Goal: Task Accomplishment & Management: Manage account settings

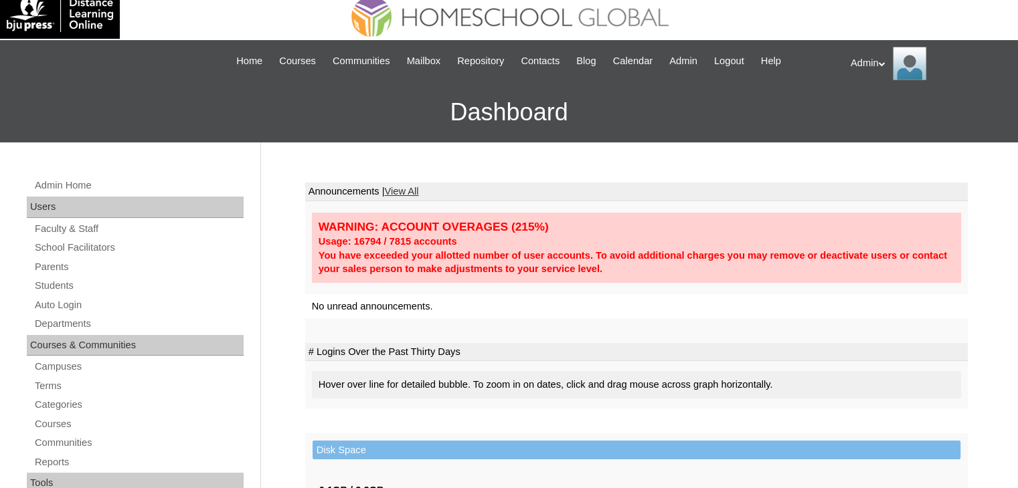
scroll to position [10, 0]
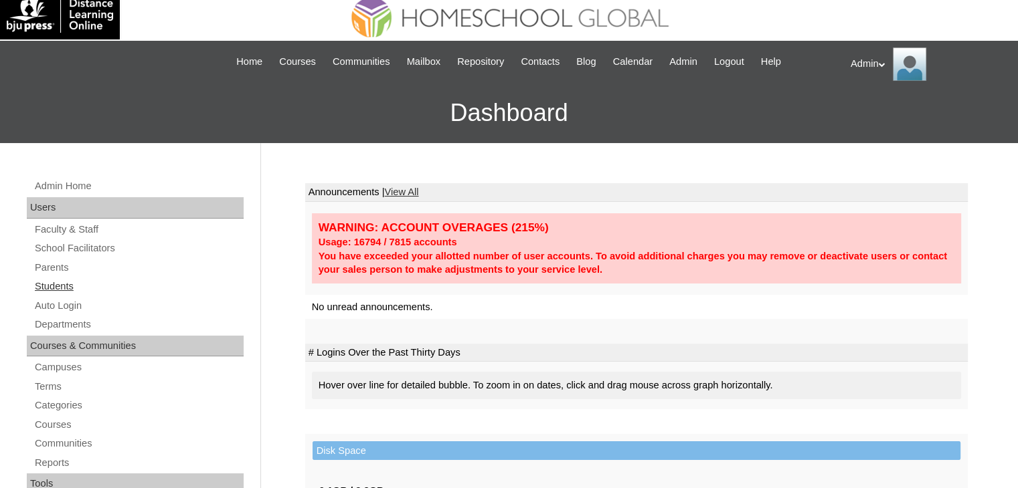
click at [70, 284] on link "Students" at bounding box center [138, 286] width 210 height 17
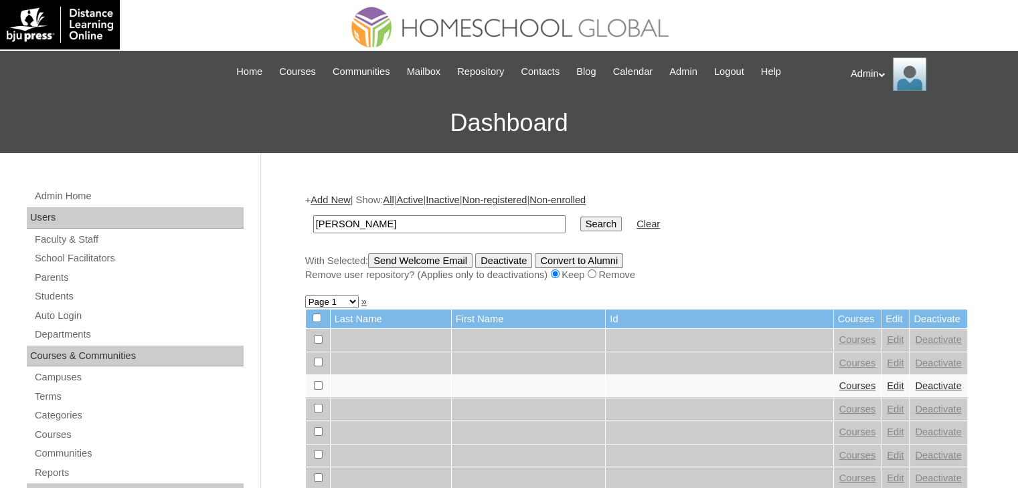
type input "[PERSON_NAME]"
click at [580, 224] on input "Search" at bounding box center [600, 224] width 41 height 15
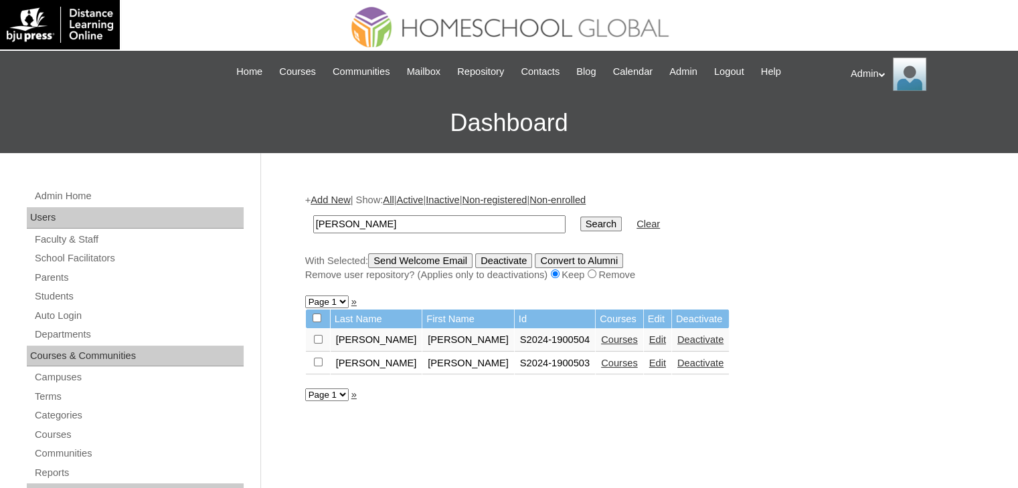
click at [649, 339] on link "Edit" at bounding box center [657, 340] width 17 height 11
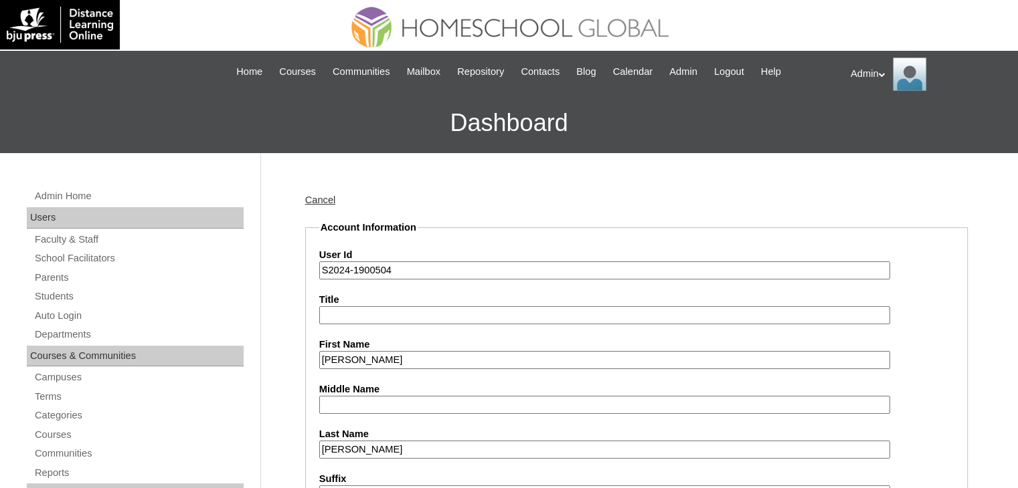
click at [339, 272] on input "S2024-1900504" at bounding box center [604, 271] width 571 height 18
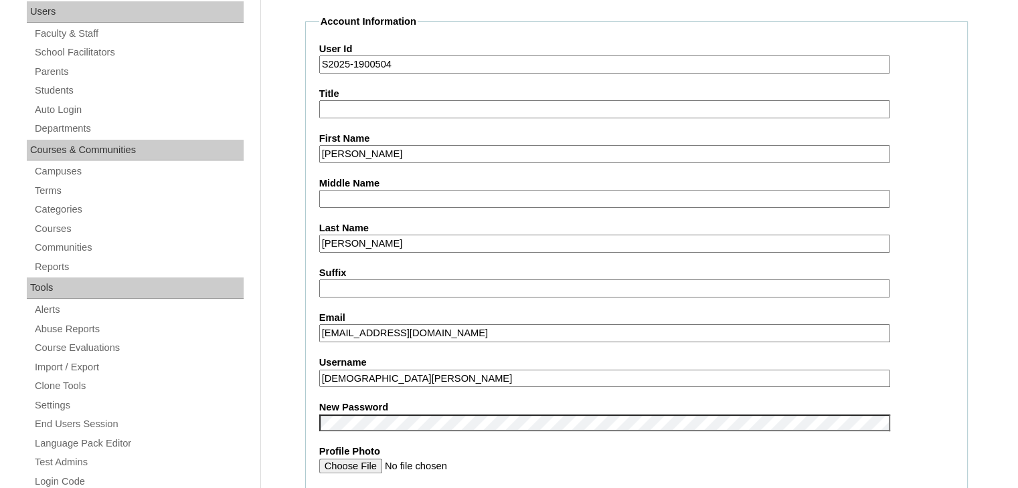
scroll to position [206, 0]
type input "S2025-1900504"
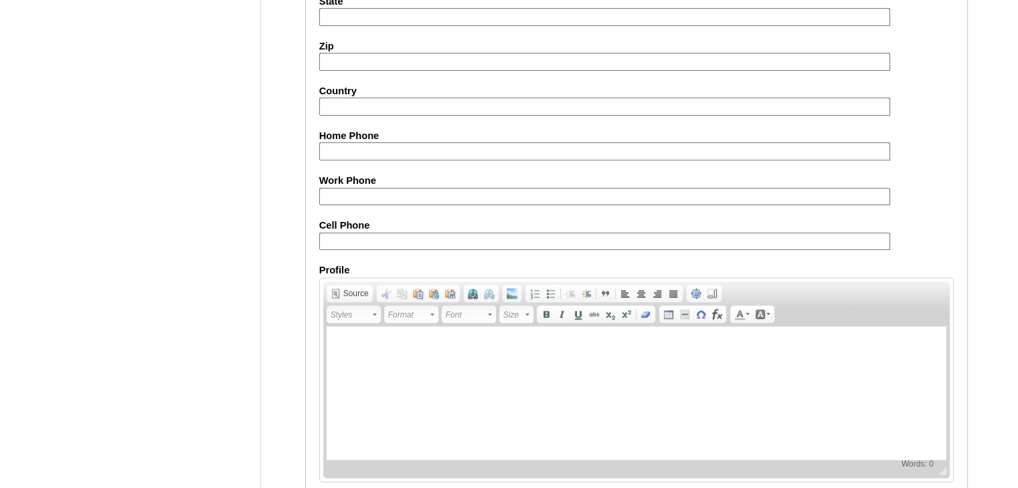
scroll to position [1536, 0]
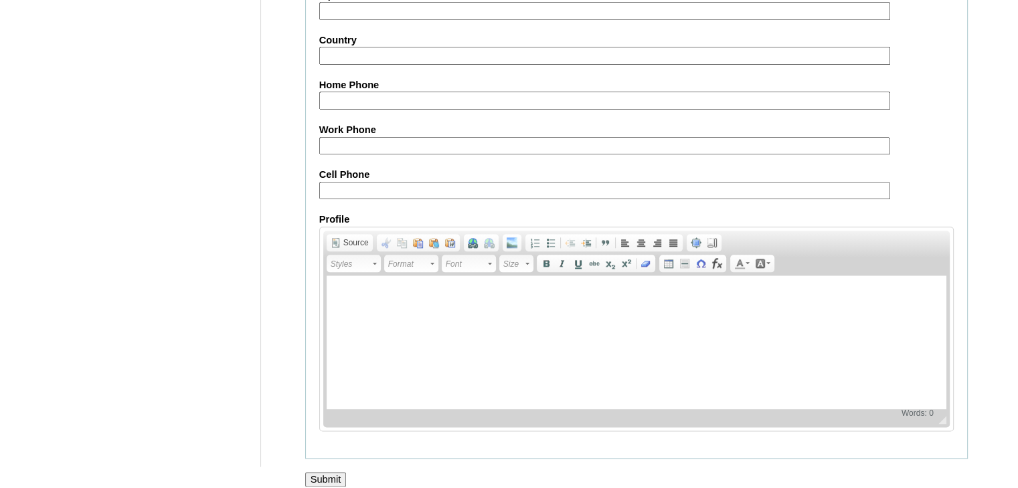
click at [328, 472] on input "Submit" at bounding box center [325, 479] width 41 height 15
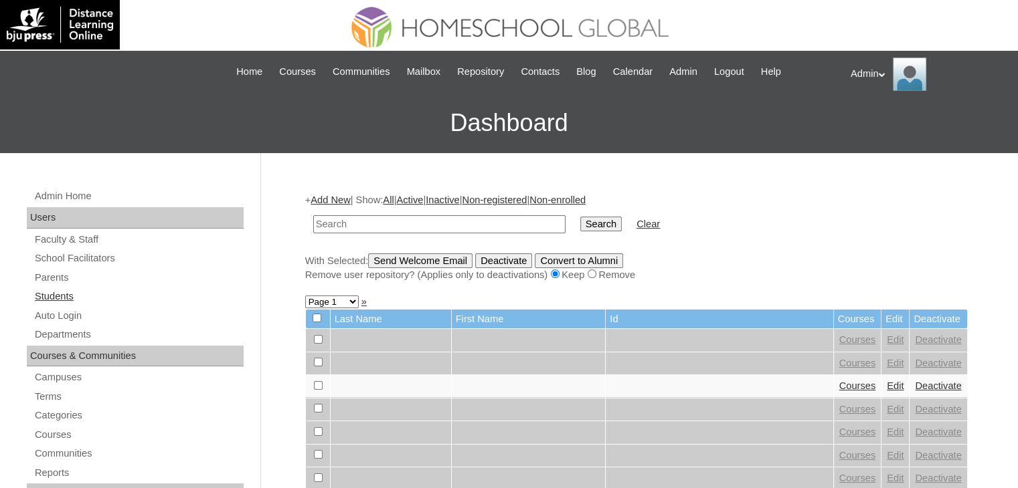
click at [57, 302] on link "Students" at bounding box center [138, 296] width 210 height 17
click at [367, 215] on input "text" at bounding box center [439, 224] width 252 height 18
click at [45, 279] on link "Parents" at bounding box center [138, 278] width 210 height 17
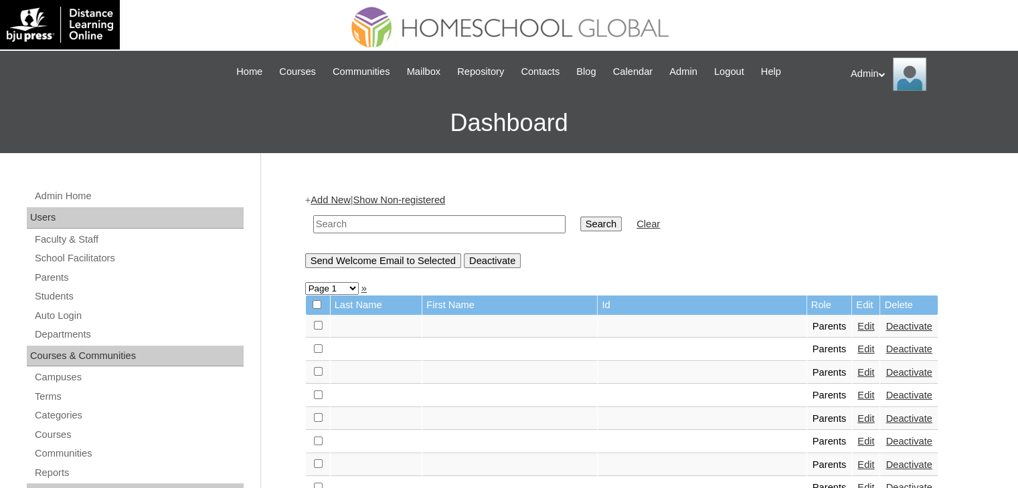
drag, startPoint x: 0, startPoint y: 0, endPoint x: 357, endPoint y: 231, distance: 425.4
click at [357, 231] on input "text" at bounding box center [439, 224] width 252 height 18
type input "H"
type input "[PERSON_NAME]"
click at [580, 223] on input "Search" at bounding box center [600, 224] width 41 height 15
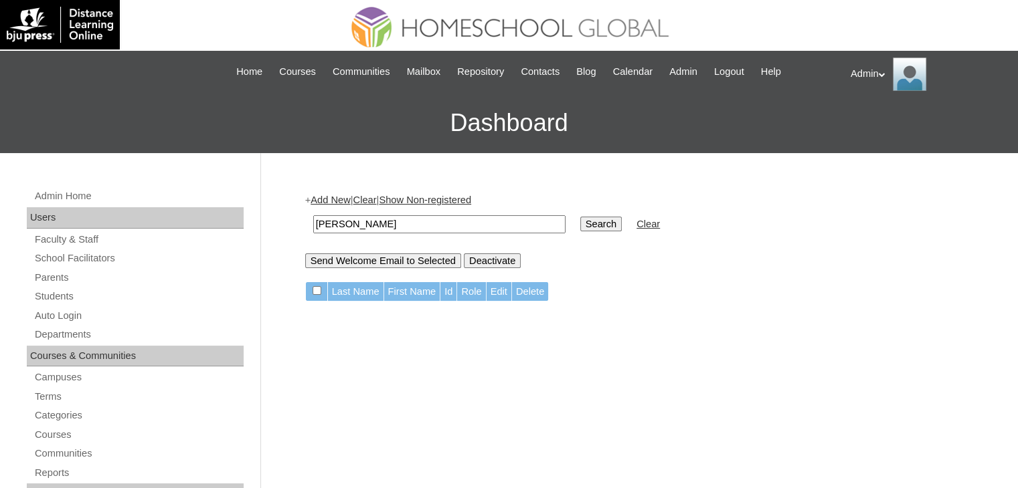
click at [410, 213] on td "Al Hariri" at bounding box center [439, 224] width 266 height 31
click at [410, 213] on td "[PERSON_NAME]" at bounding box center [439, 224] width 266 height 31
click at [462, 225] on input "Al Hariri" at bounding box center [439, 224] width 252 height 18
type input "A"
type input "Ignacio"
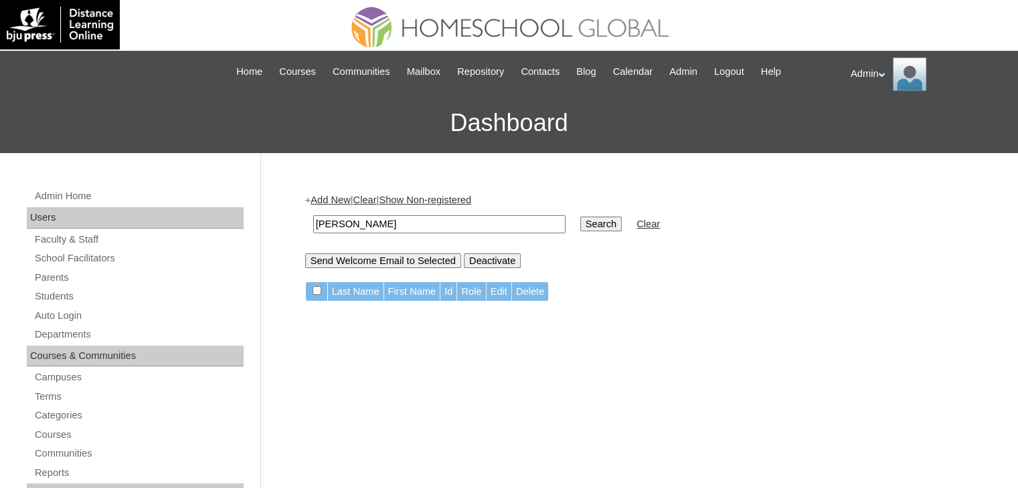
click at [580, 227] on input "Search" at bounding box center [600, 224] width 41 height 15
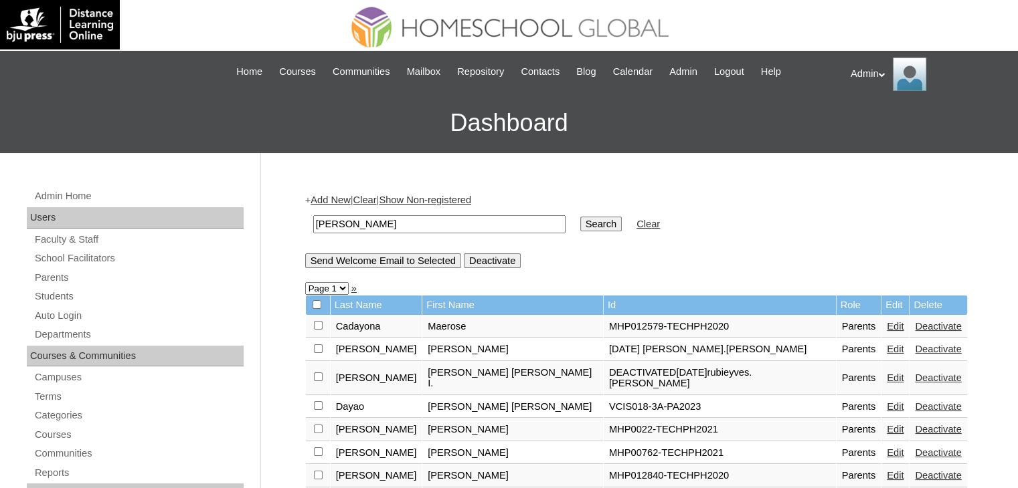
click at [580, 223] on input "Search" at bounding box center [600, 224] width 41 height 15
click at [362, 225] on input "Ignacio" at bounding box center [439, 224] width 252 height 18
click at [580, 217] on input "Search" at bounding box center [600, 224] width 41 height 15
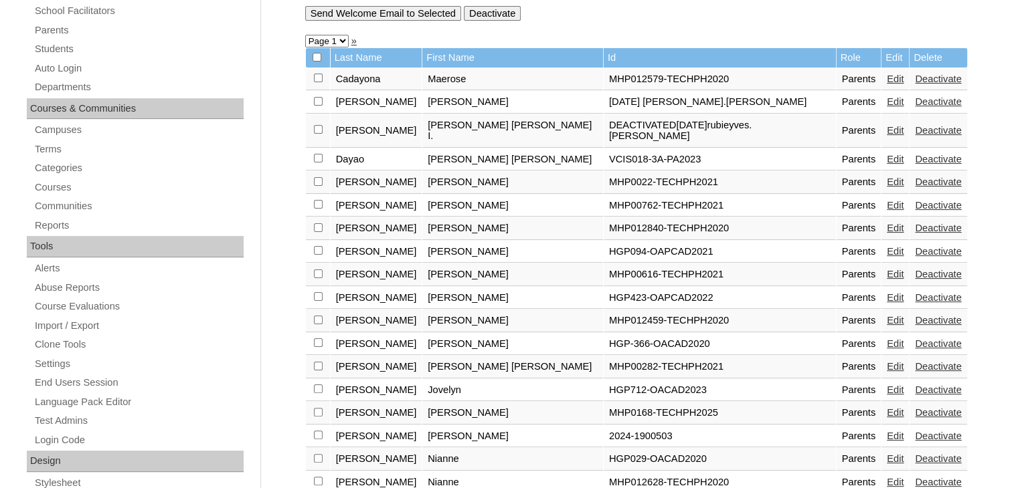
scroll to position [268, 0]
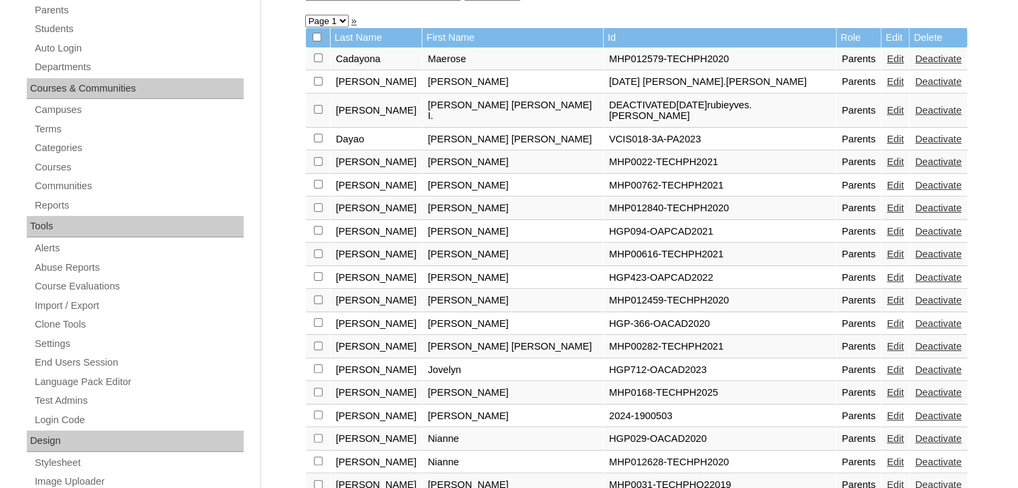
click at [887, 411] on link "Edit" at bounding box center [895, 416] width 17 height 11
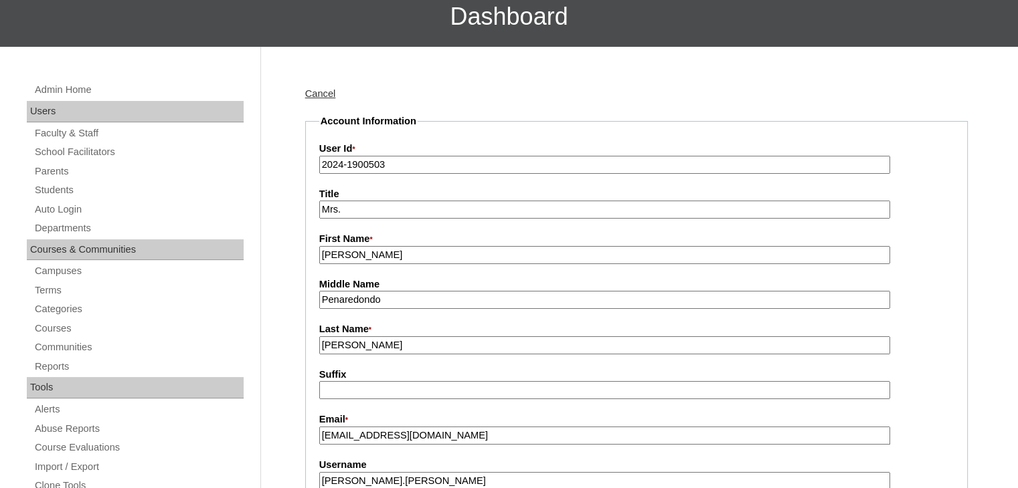
scroll to position [106, 0]
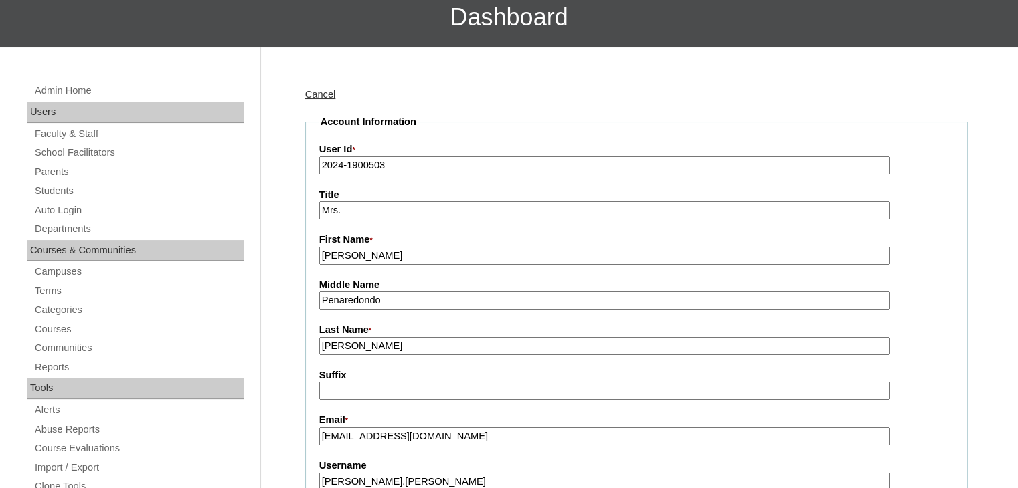
click at [343, 161] on input "2024-1900503" at bounding box center [604, 166] width 571 height 18
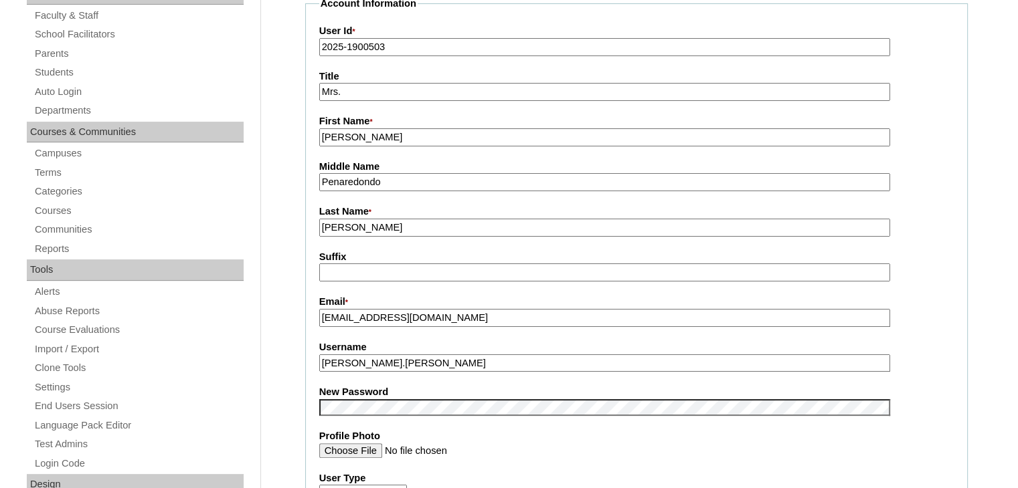
scroll to position [225, 0]
type input "2025-1900503"
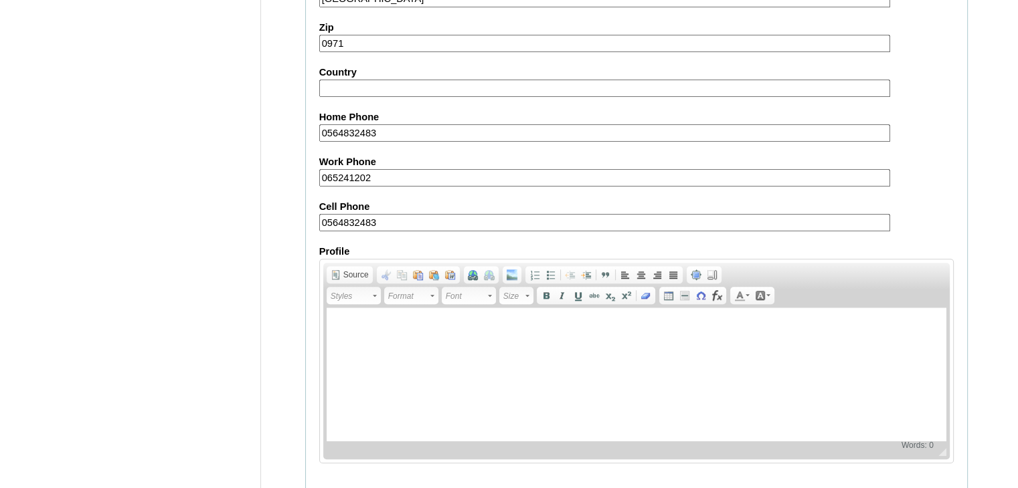
scroll to position [1257, 0]
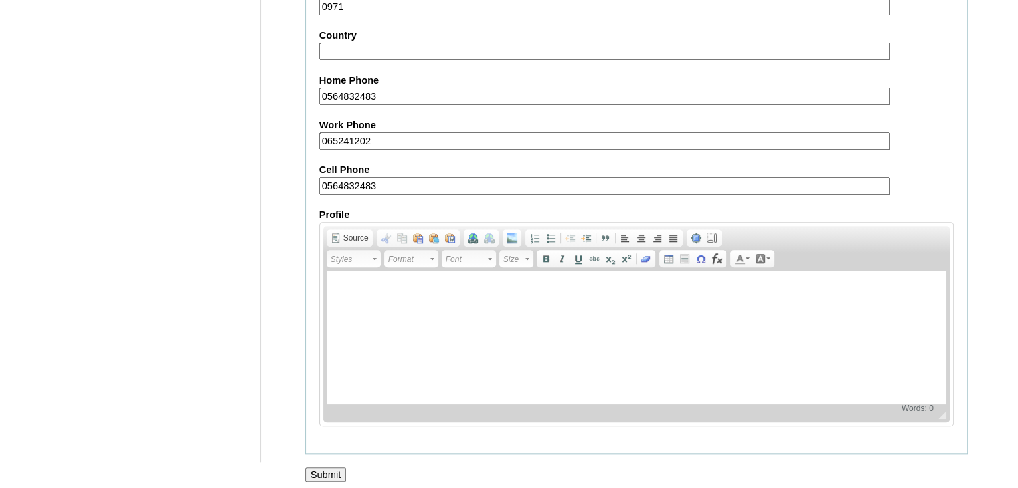
click at [337, 468] on input "Submit" at bounding box center [325, 475] width 41 height 15
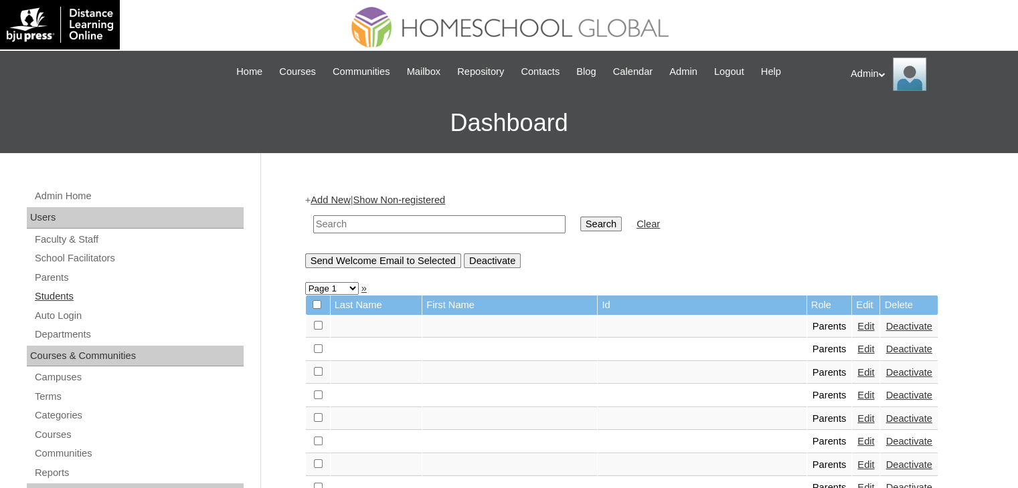
click at [50, 293] on link "Students" at bounding box center [138, 296] width 210 height 17
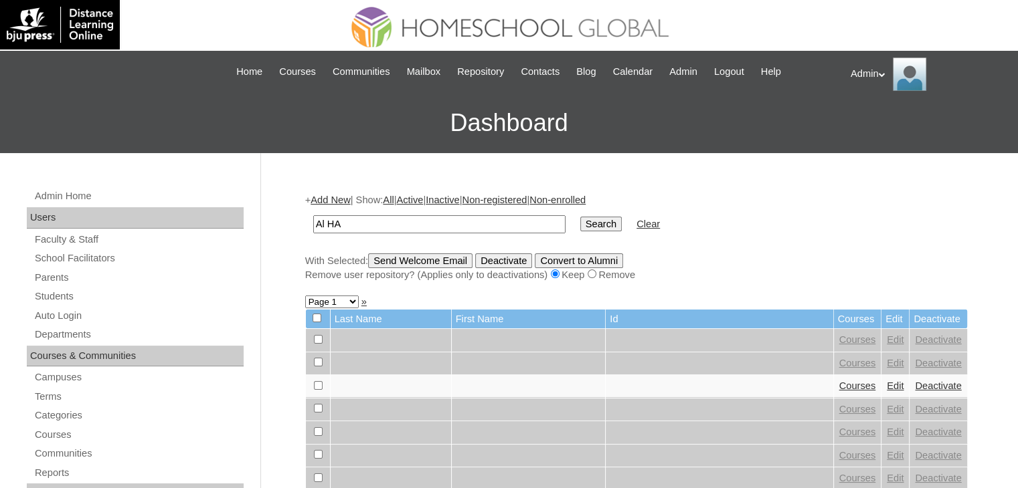
type input "[PERSON_NAME]"
click at [580, 223] on input "Search" at bounding box center [600, 224] width 41 height 15
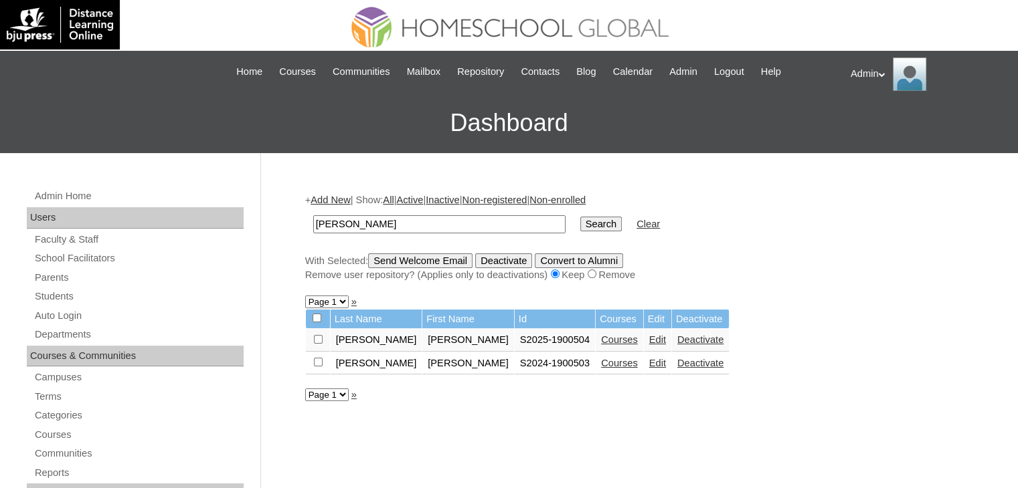
click at [601, 336] on link "Courses" at bounding box center [619, 340] width 37 height 11
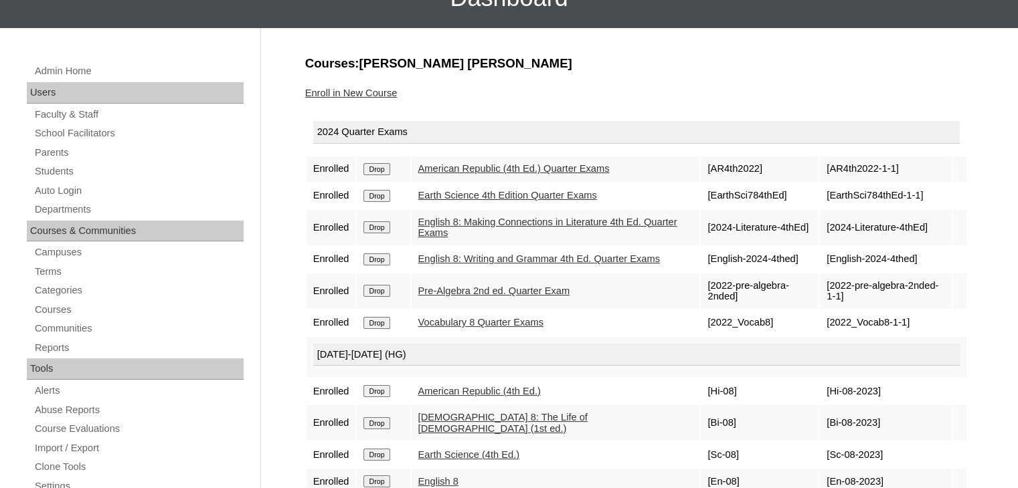
scroll to position [118, 0]
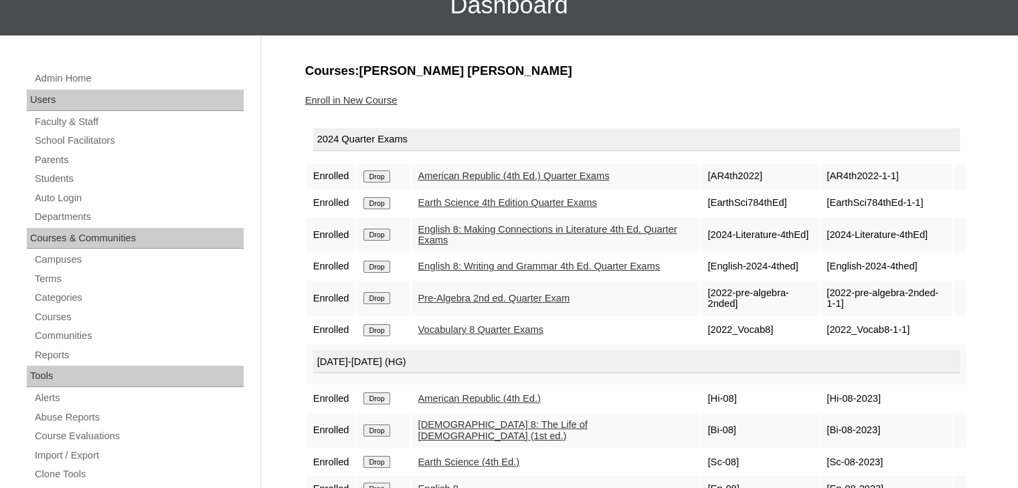
drag, startPoint x: 381, startPoint y: 184, endPoint x: 381, endPoint y: 173, distance: 10.7
click at [381, 173] on td "Drop" at bounding box center [383, 176] width 53 height 25
click at [381, 173] on input "Drop" at bounding box center [376, 177] width 26 height 12
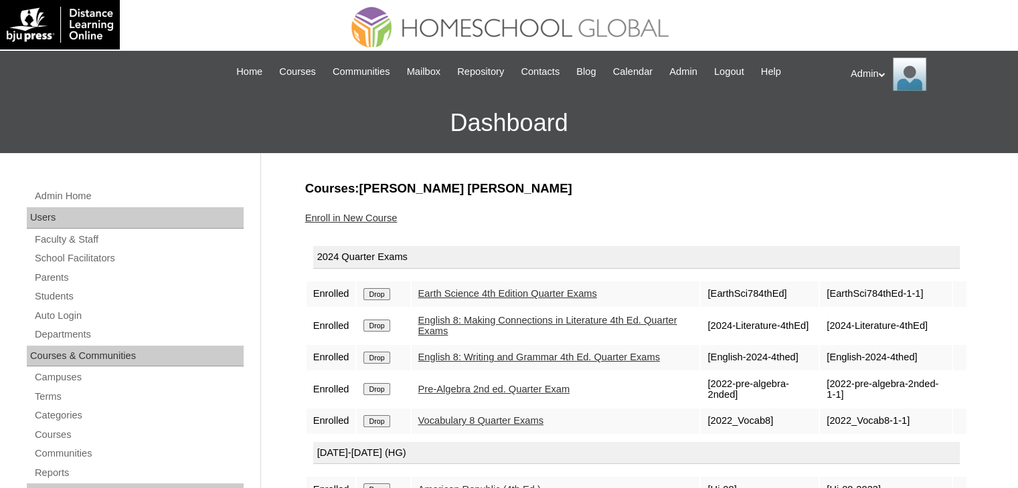
click at [381, 294] on input "Drop" at bounding box center [376, 294] width 26 height 12
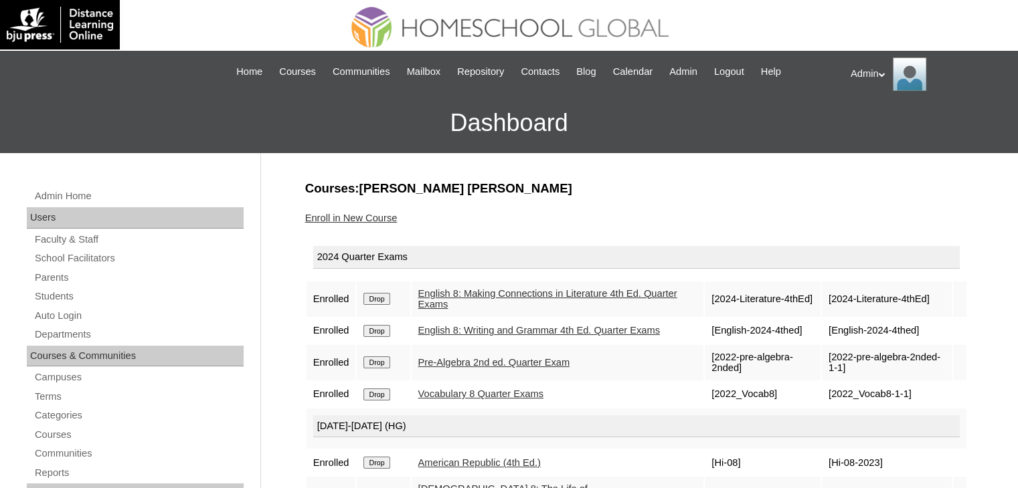
click at [381, 294] on input "Drop" at bounding box center [376, 299] width 26 height 12
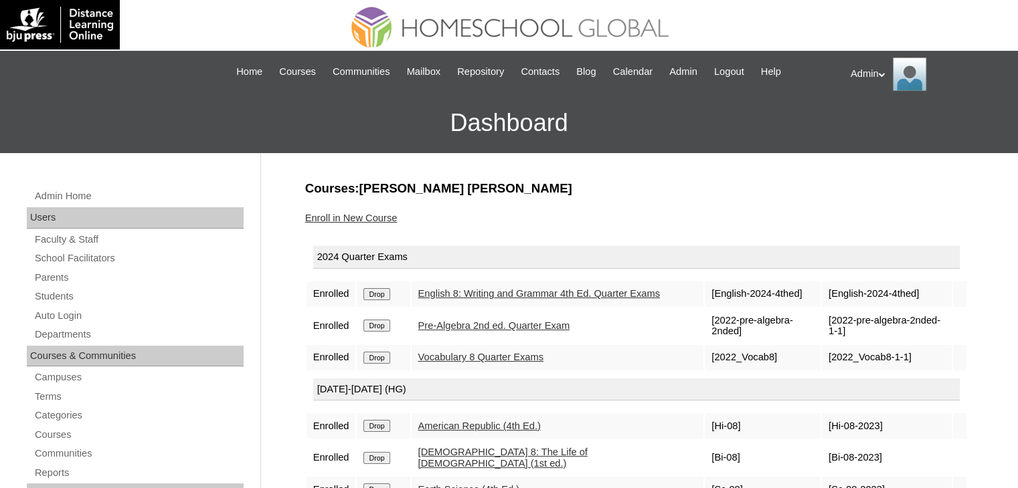
click at [381, 294] on input "Drop" at bounding box center [376, 294] width 26 height 12
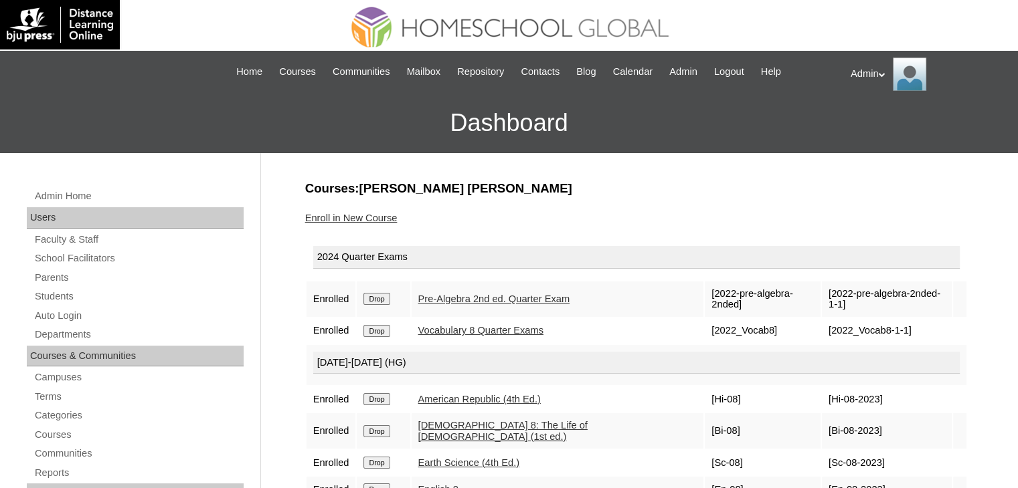
click at [381, 294] on input "Drop" at bounding box center [376, 299] width 26 height 12
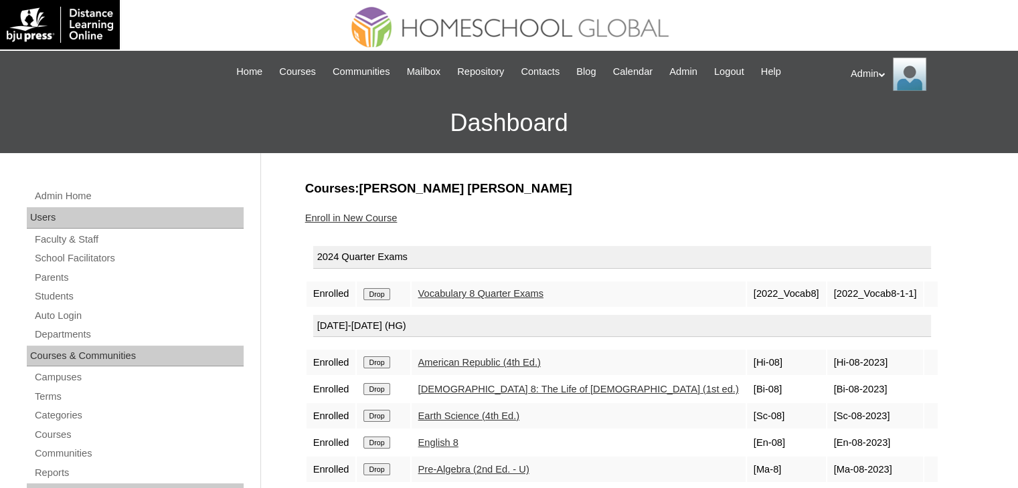
click at [381, 294] on input "Drop" at bounding box center [376, 294] width 26 height 12
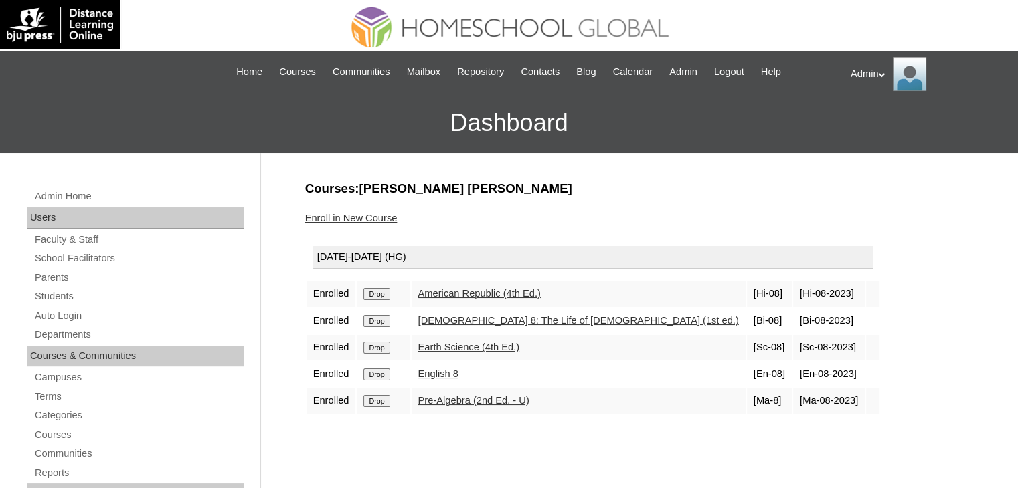
click at [381, 294] on input "Drop" at bounding box center [376, 294] width 26 height 12
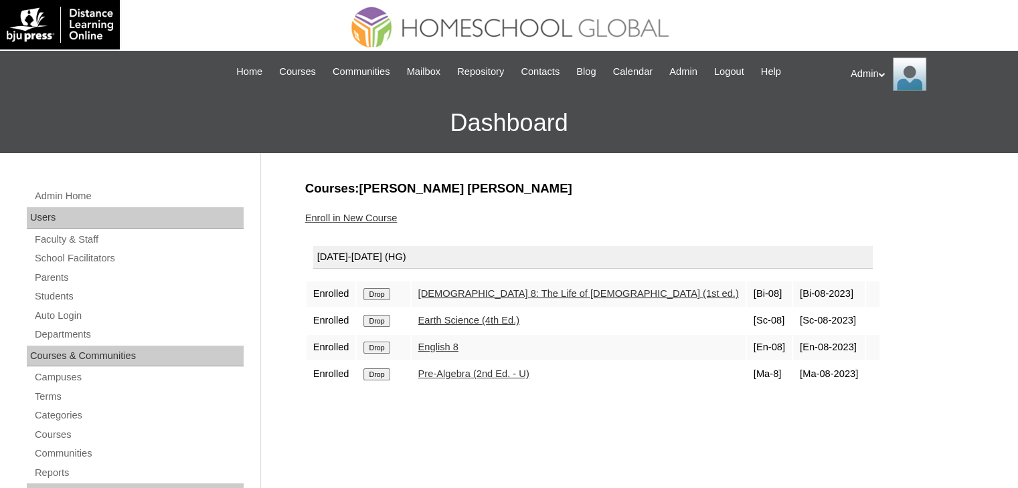
click at [381, 294] on input "Drop" at bounding box center [376, 294] width 26 height 12
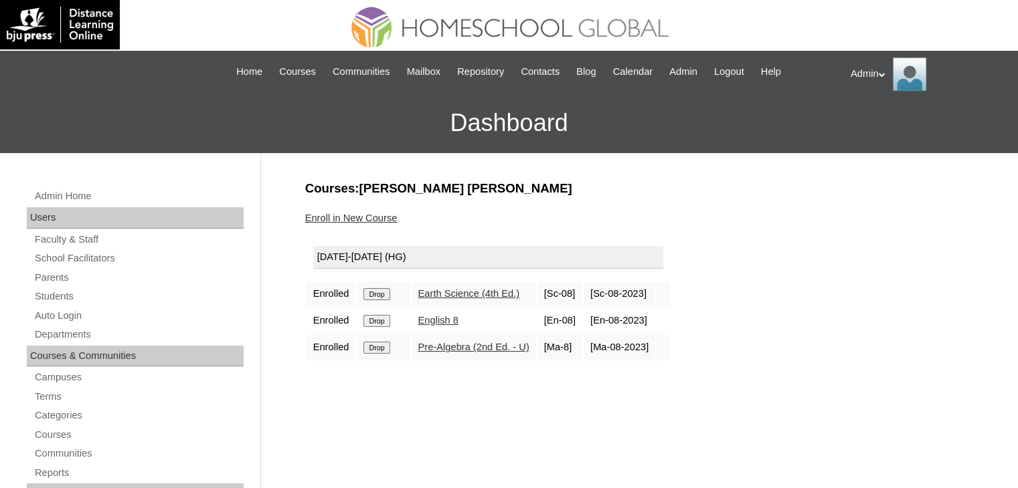
click at [381, 294] on input "Drop" at bounding box center [376, 294] width 26 height 12
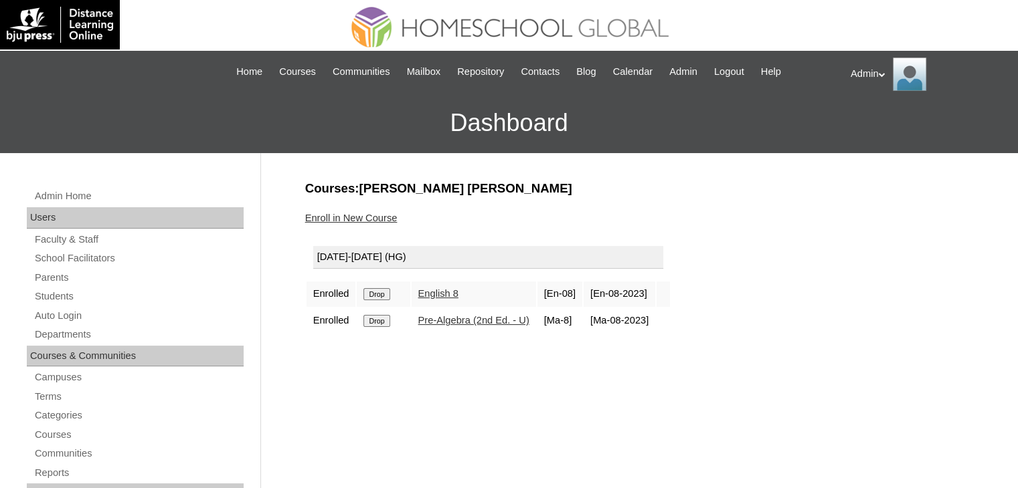
click at [381, 294] on input "Drop" at bounding box center [376, 294] width 26 height 12
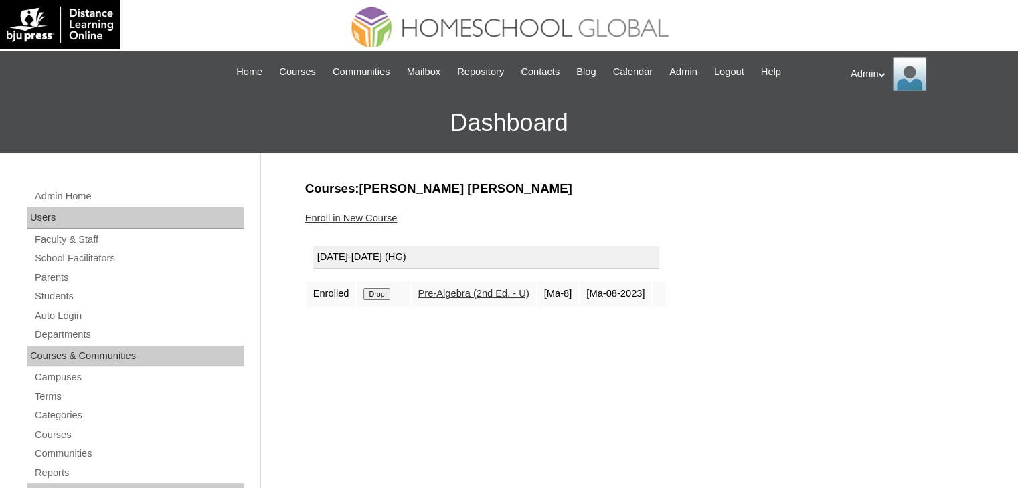
click at [381, 294] on input "Drop" at bounding box center [376, 294] width 26 height 12
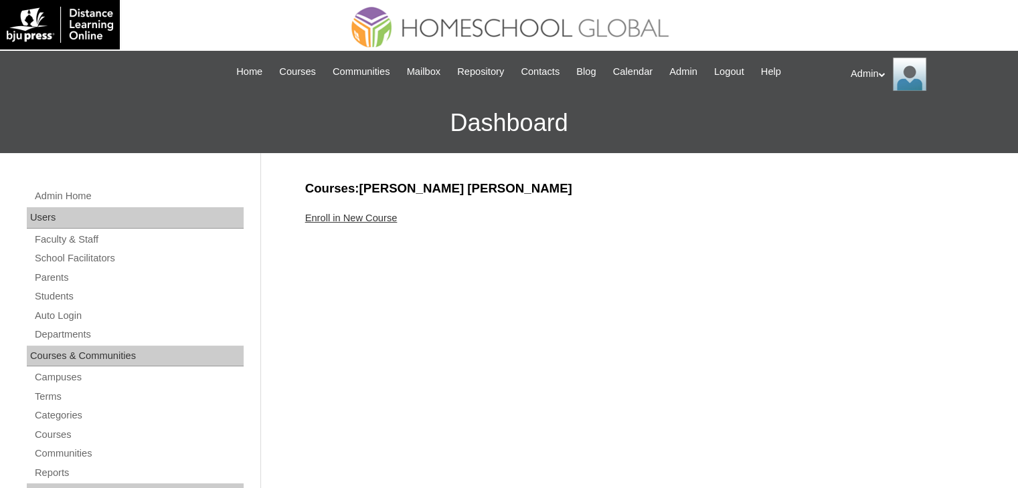
click at [363, 223] on div "Enroll in New Course" at bounding box center [636, 218] width 662 height 14
click at [366, 217] on link "Enroll in New Course" at bounding box center [351, 218] width 92 height 11
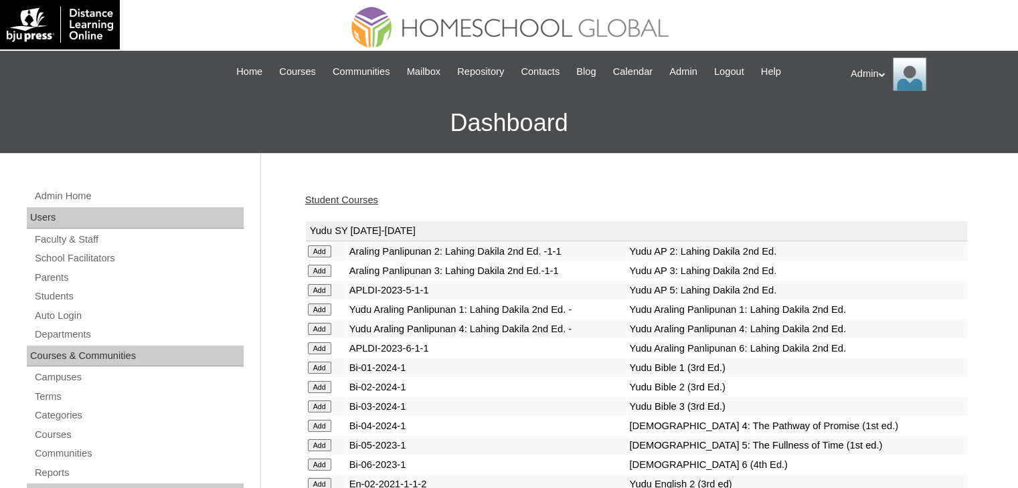
scroll to position [2976, 0]
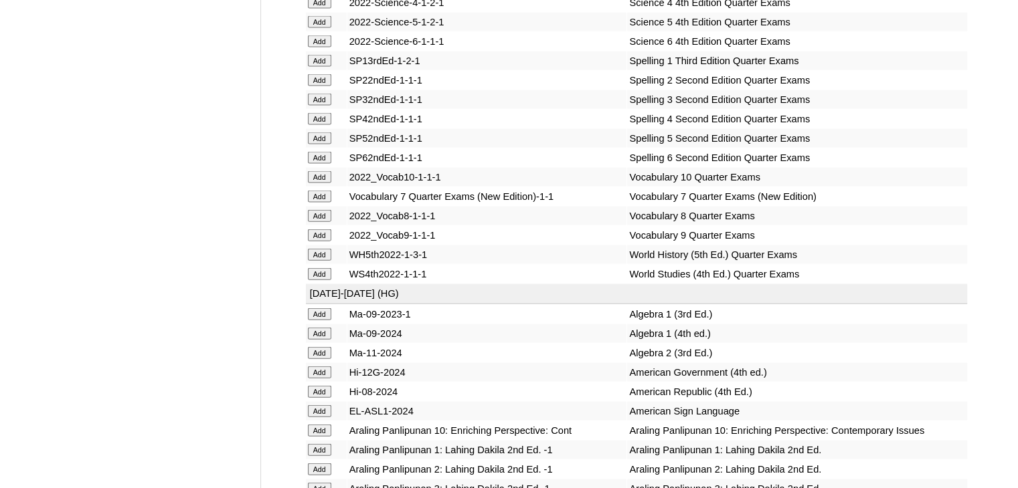
click at [318, 242] on input "Add" at bounding box center [319, 235] width 23 height 12
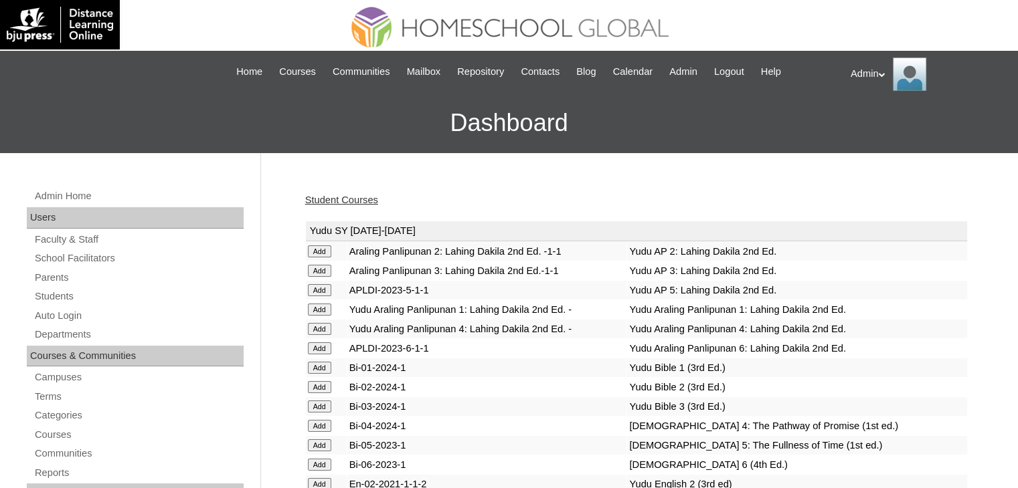
scroll to position [3729, 0]
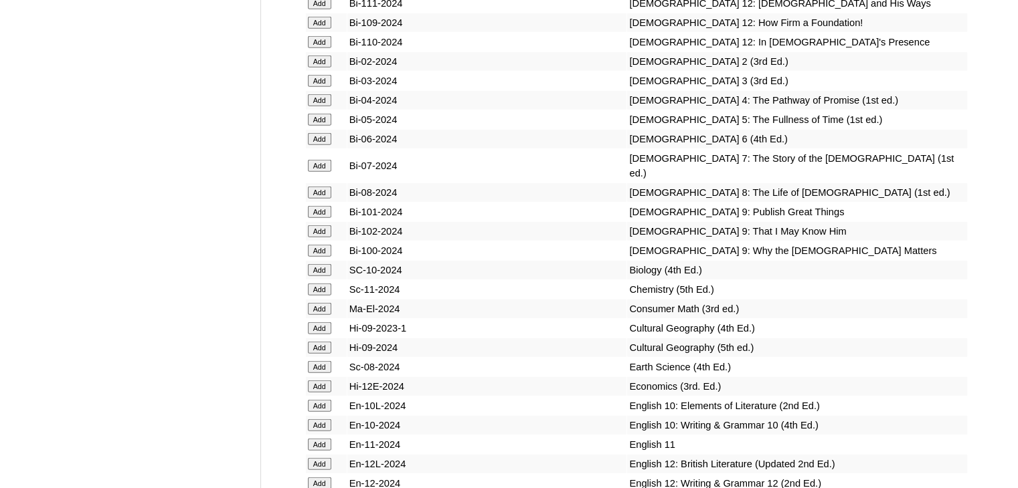
click at [316, 218] on input "Add" at bounding box center [319, 212] width 23 height 12
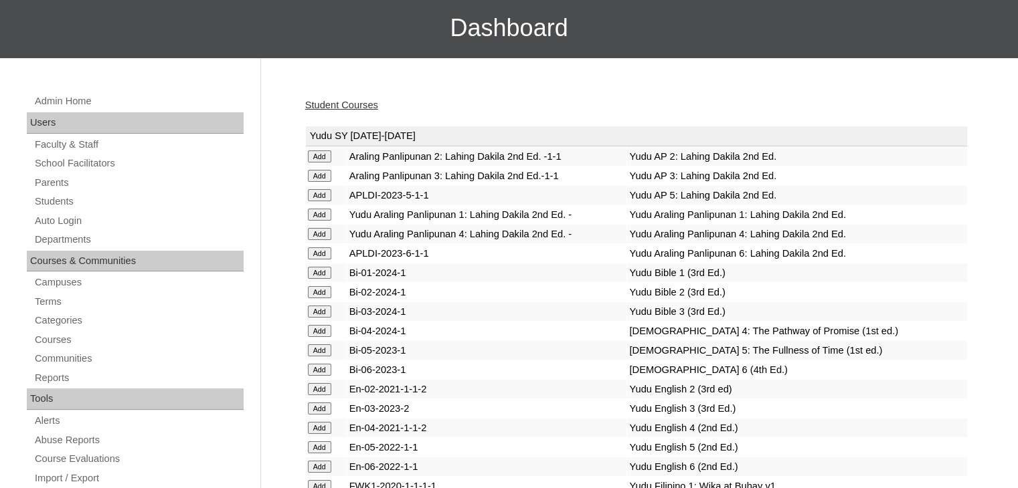
scroll to position [96, 0]
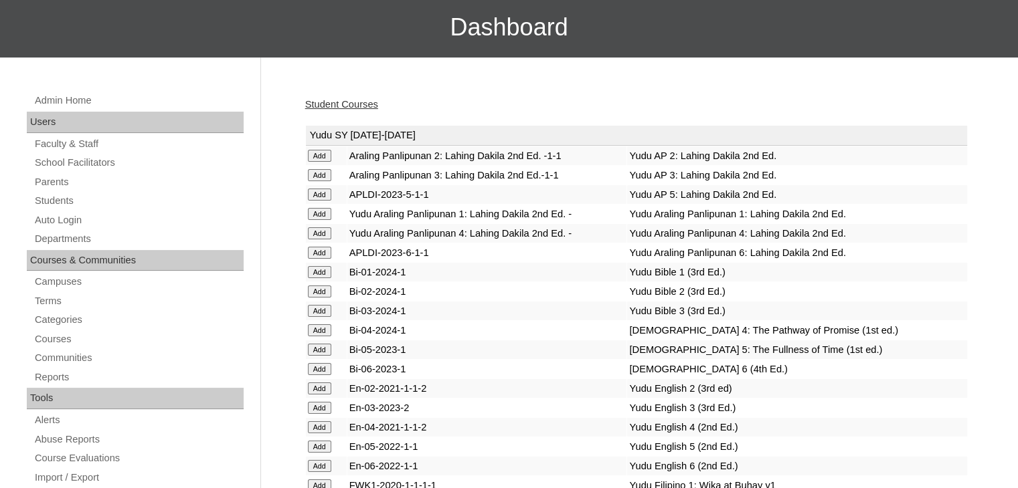
click at [401, 302] on td "Bi-03-2024-1" at bounding box center [487, 311] width 280 height 19
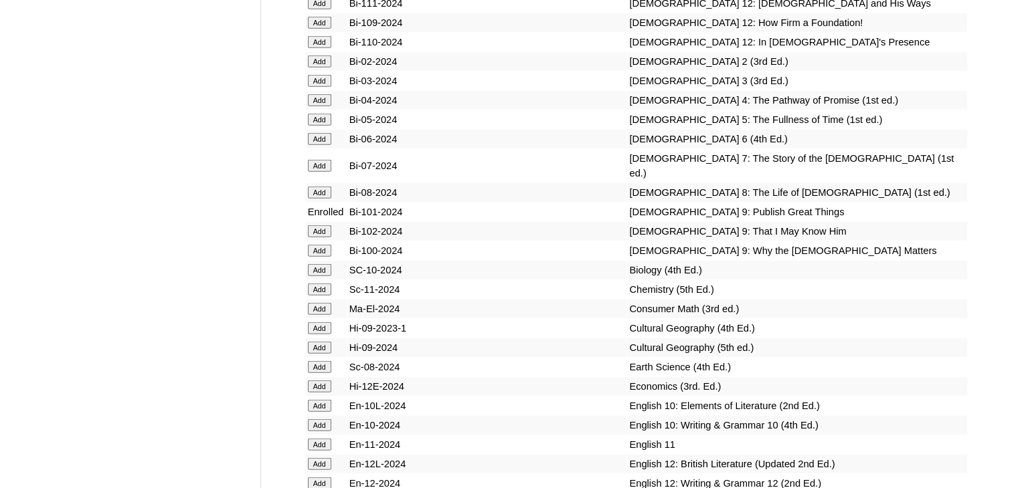
click at [312, 238] on input "Add" at bounding box center [319, 231] width 23 height 12
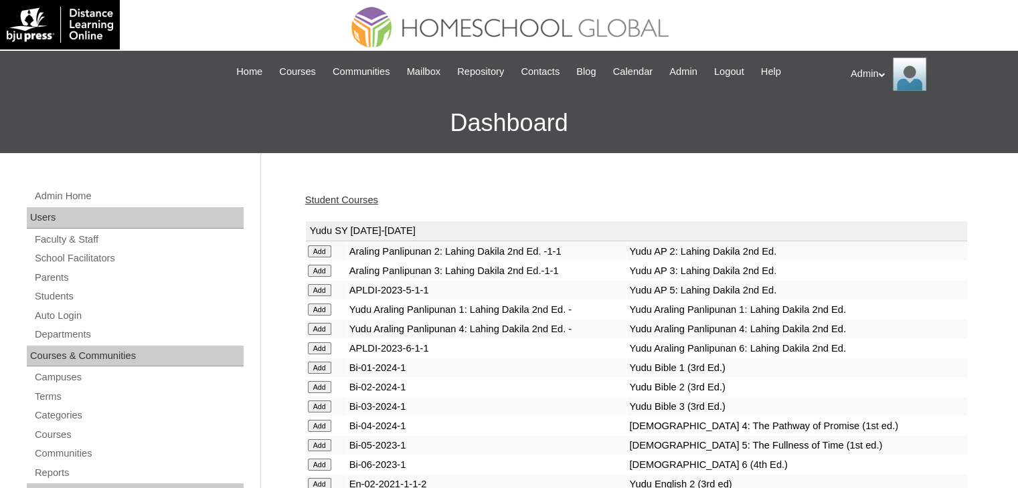
scroll to position [3729, 0]
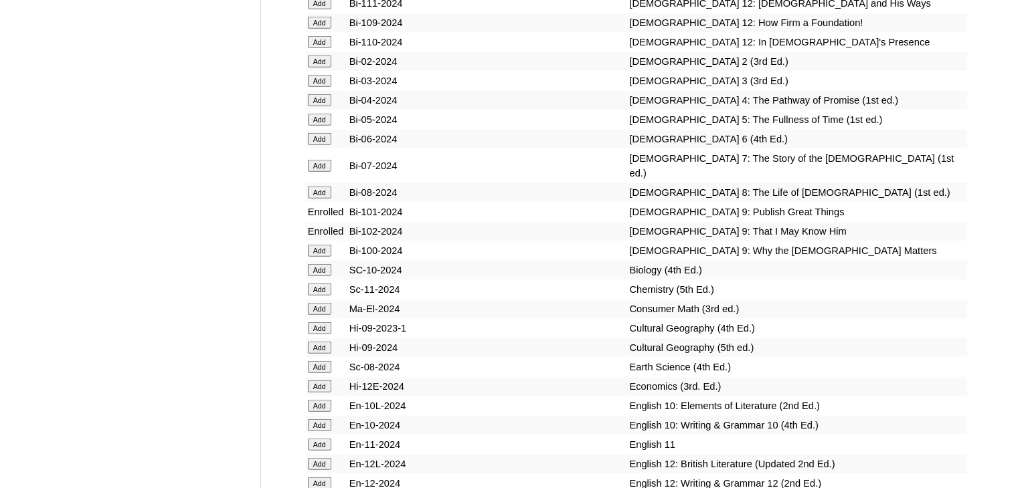
click at [314, 257] on input "Add" at bounding box center [319, 251] width 23 height 12
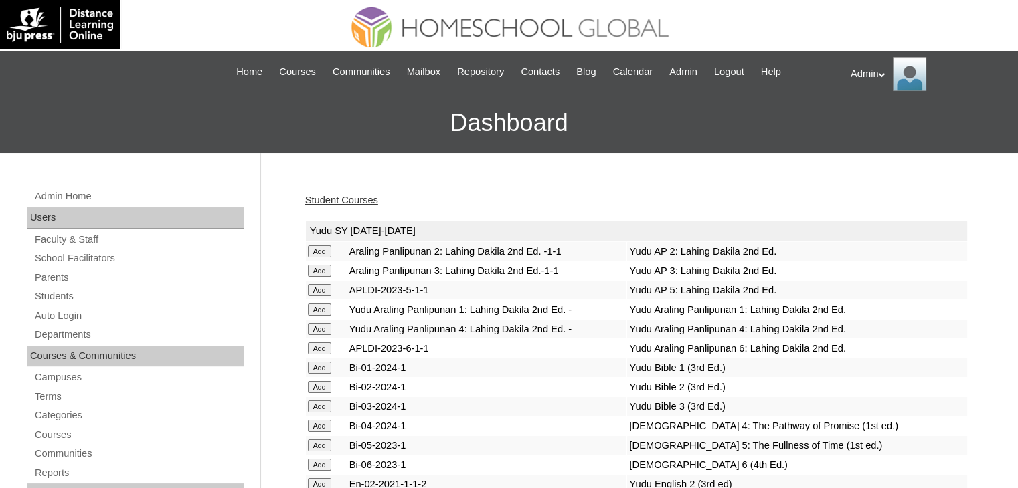
click at [314, 284] on input "Add" at bounding box center [319, 290] width 23 height 12
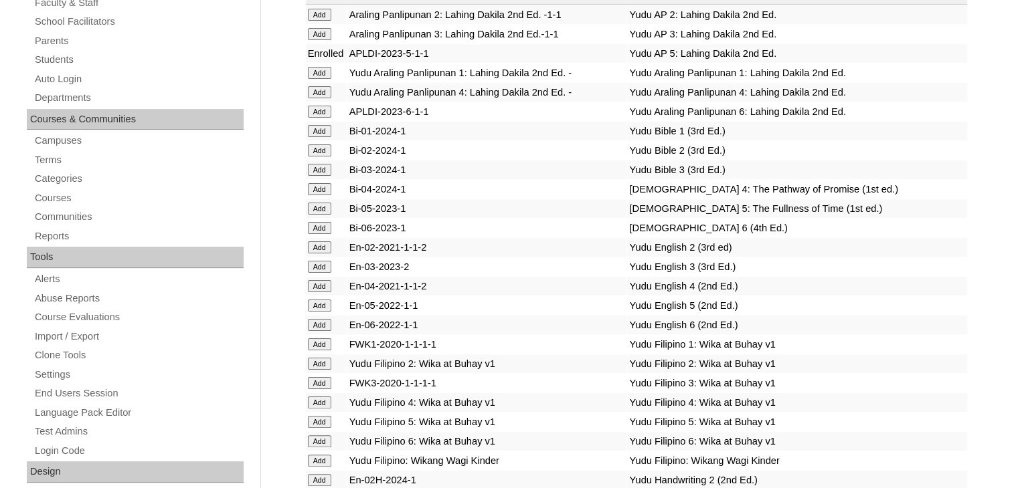
scroll to position [1766, 0]
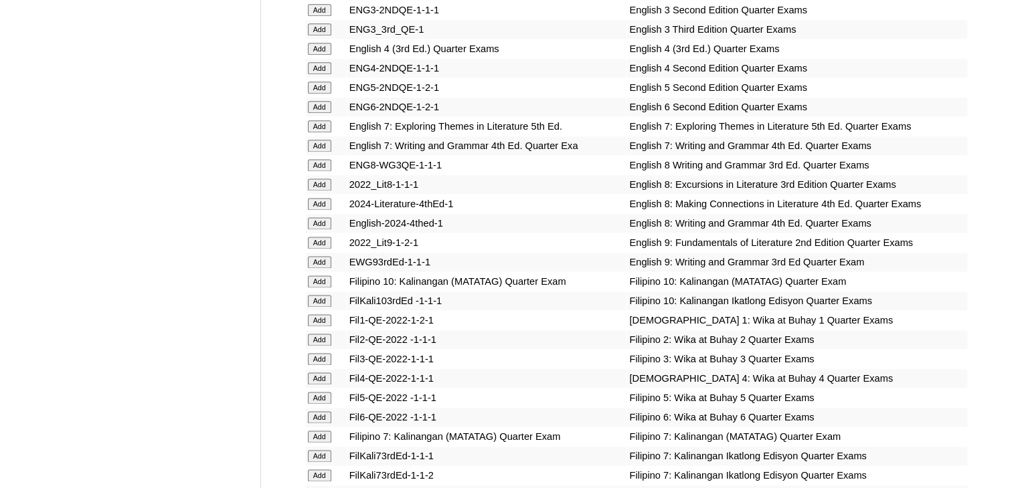
click at [322, 246] on input "Add" at bounding box center [319, 243] width 23 height 12
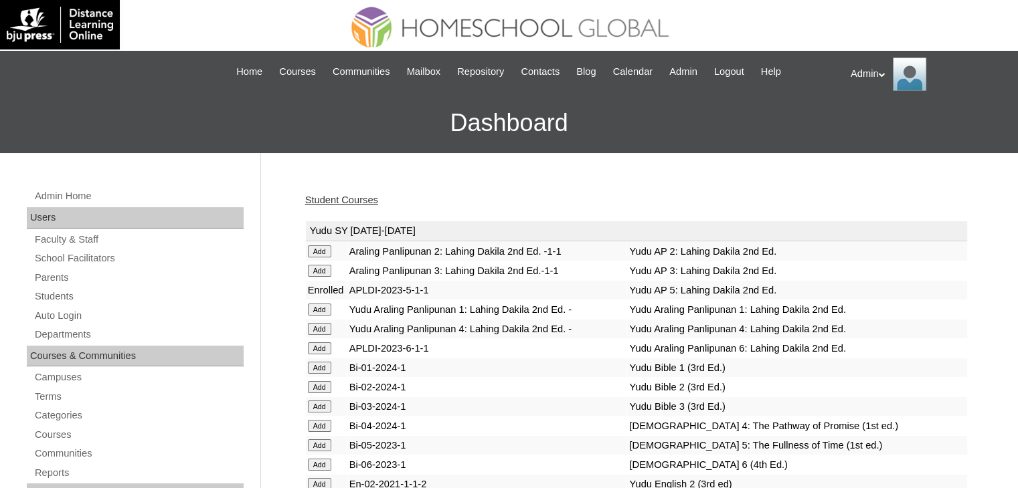
scroll to position [1766, 0]
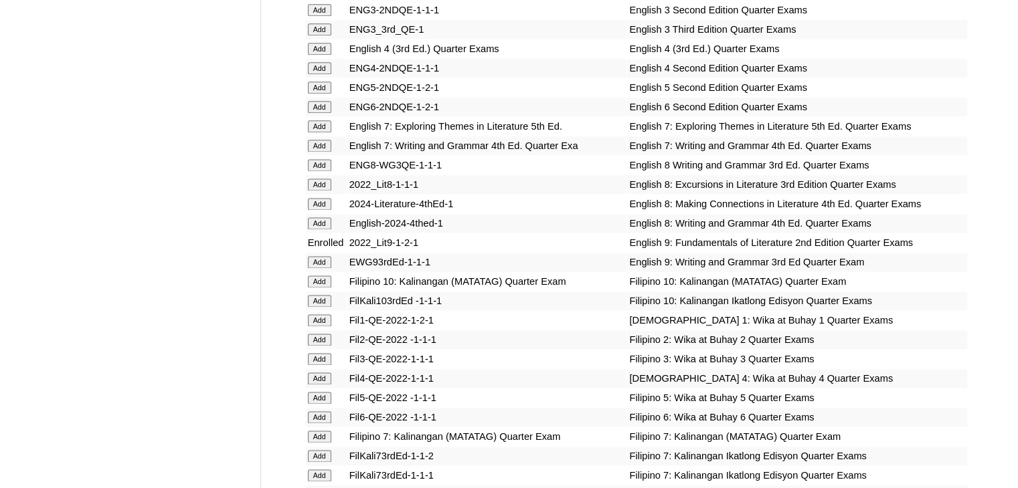
click at [324, 263] on input "Add" at bounding box center [319, 262] width 23 height 12
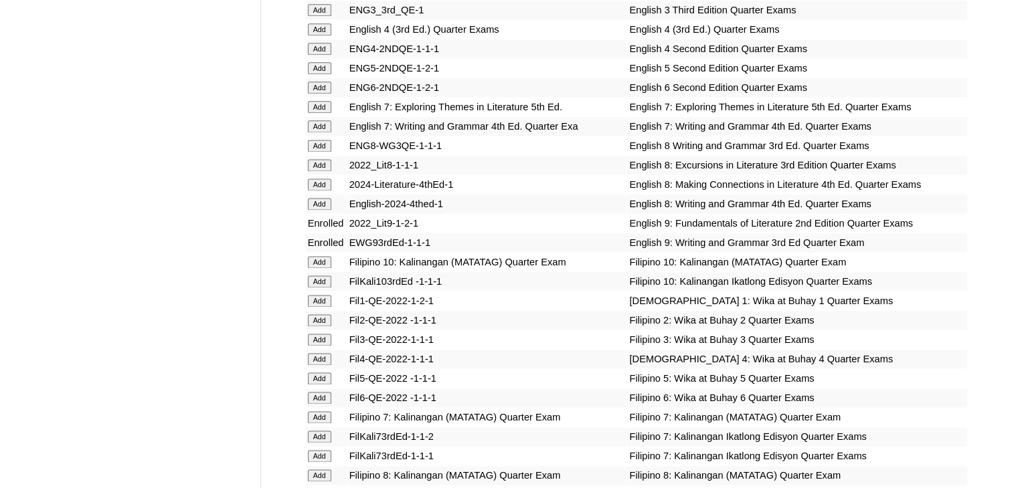
scroll to position [4172, 0]
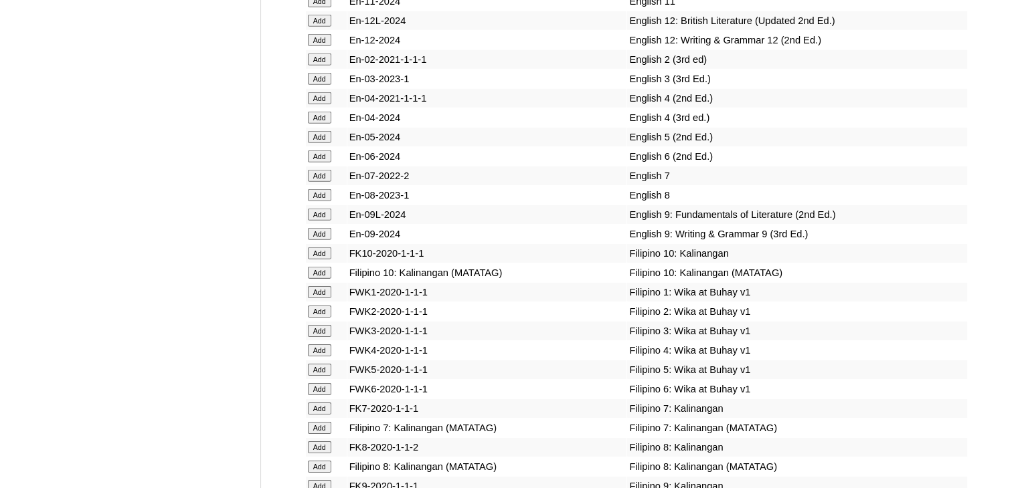
click at [315, 221] on input "Add" at bounding box center [319, 215] width 23 height 12
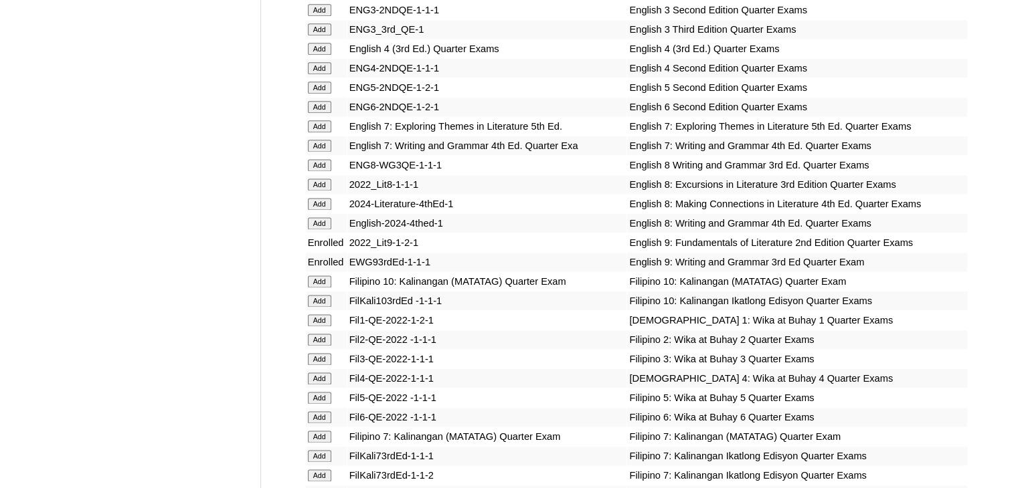
scroll to position [4172, 0]
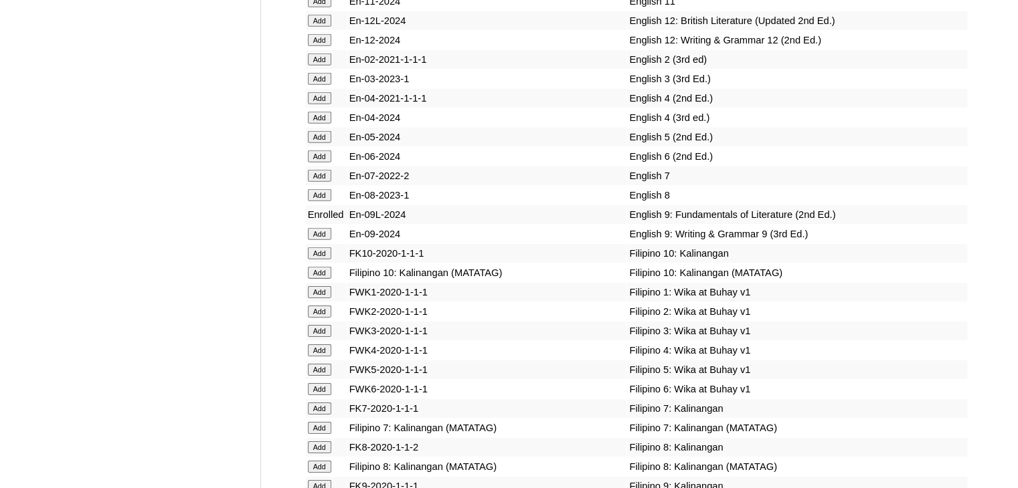
click at [318, 240] on input "Add" at bounding box center [319, 234] width 23 height 12
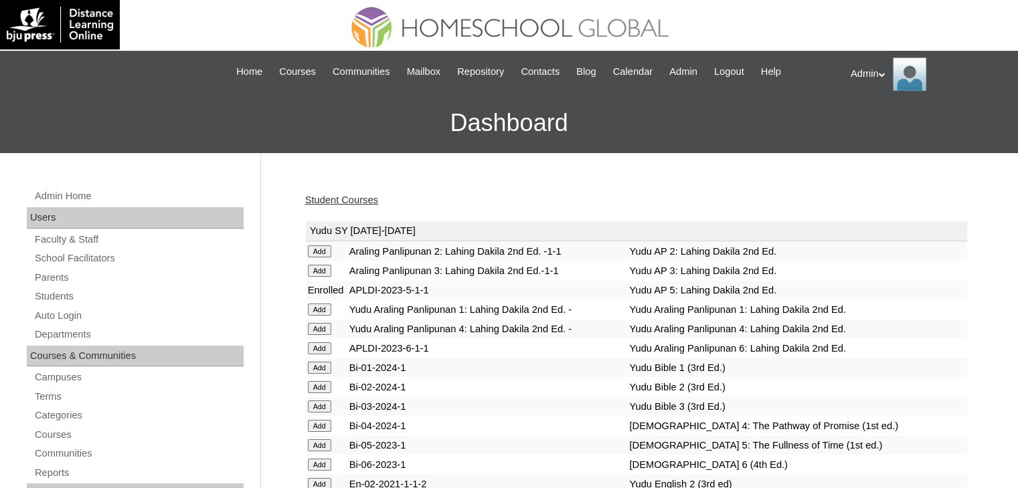
click at [367, 196] on link "Student Courses" at bounding box center [341, 200] width 73 height 11
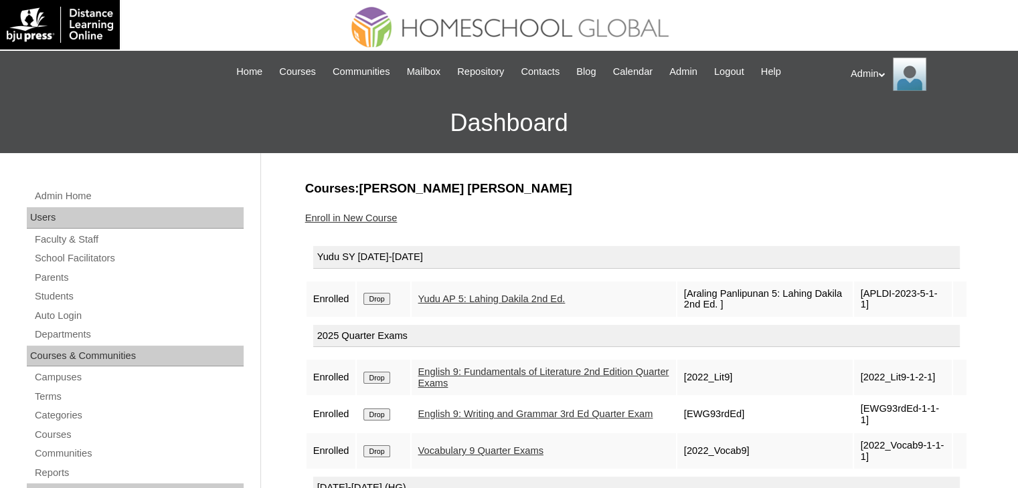
click at [389, 297] on input "Drop" at bounding box center [376, 299] width 26 height 12
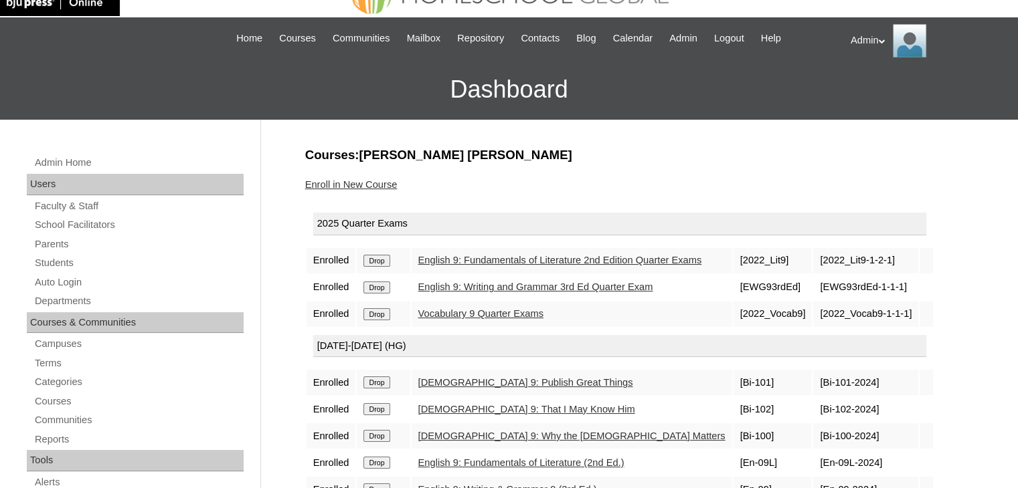
scroll to position [23, 0]
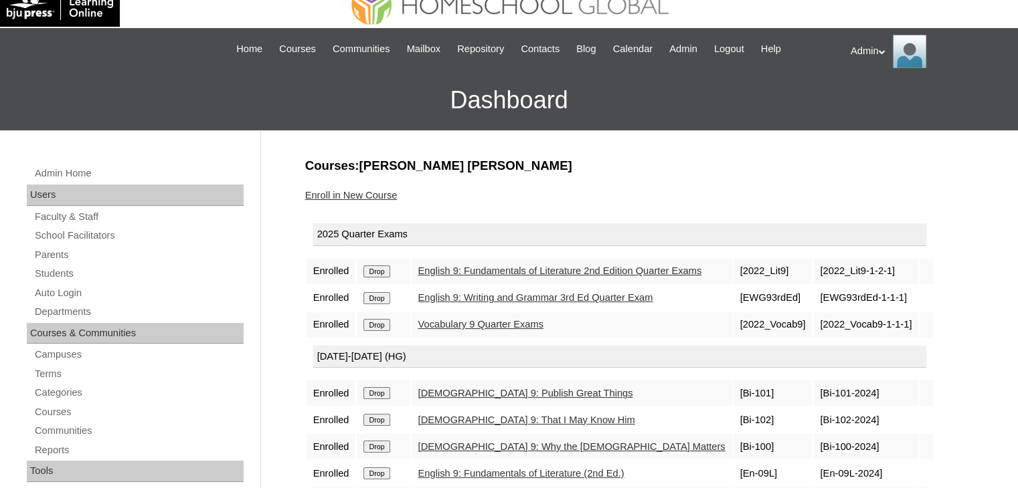
click at [383, 191] on link "Enroll in New Course" at bounding box center [351, 195] width 92 height 11
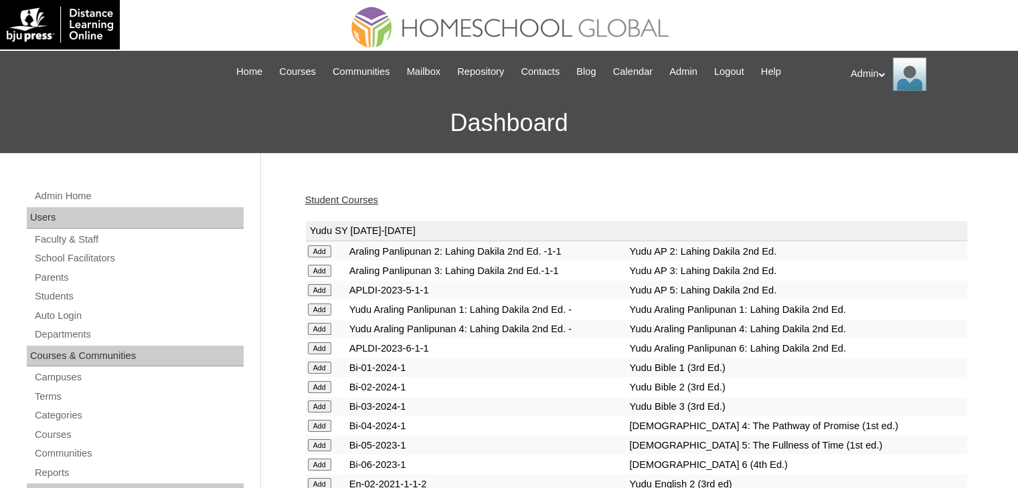
click at [355, 200] on link "Student Courses" at bounding box center [341, 200] width 73 height 11
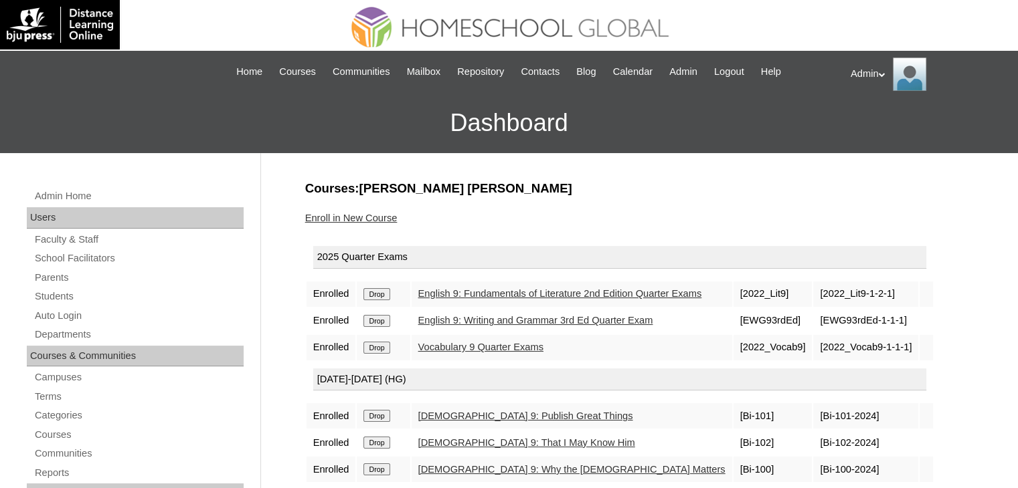
click at [356, 213] on link "Enroll in New Course" at bounding box center [351, 218] width 92 height 11
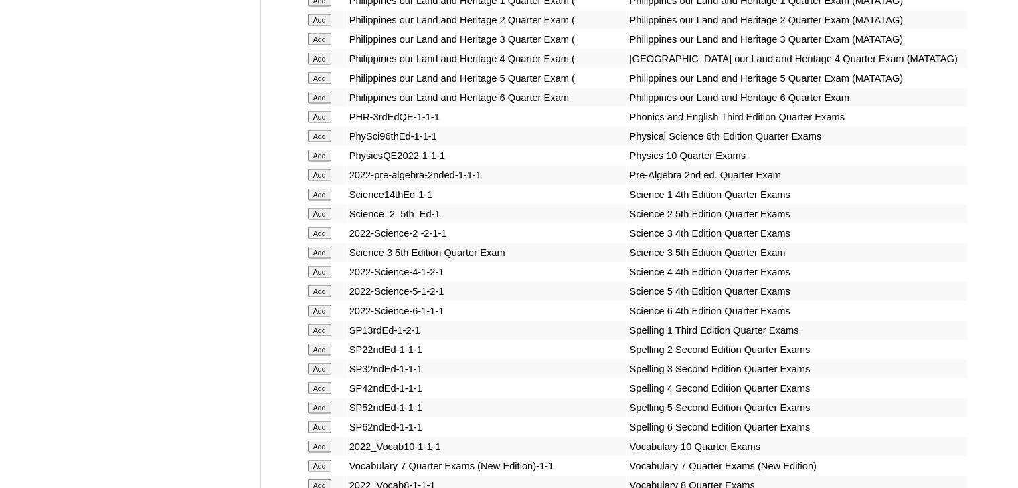
scroll to position [1105, 0]
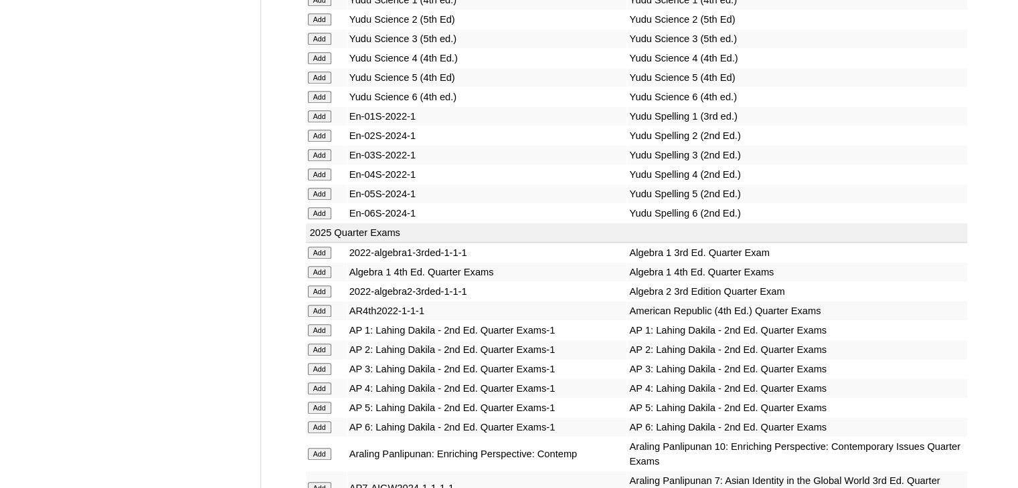
click at [327, 266] on input "Add" at bounding box center [319, 272] width 23 height 12
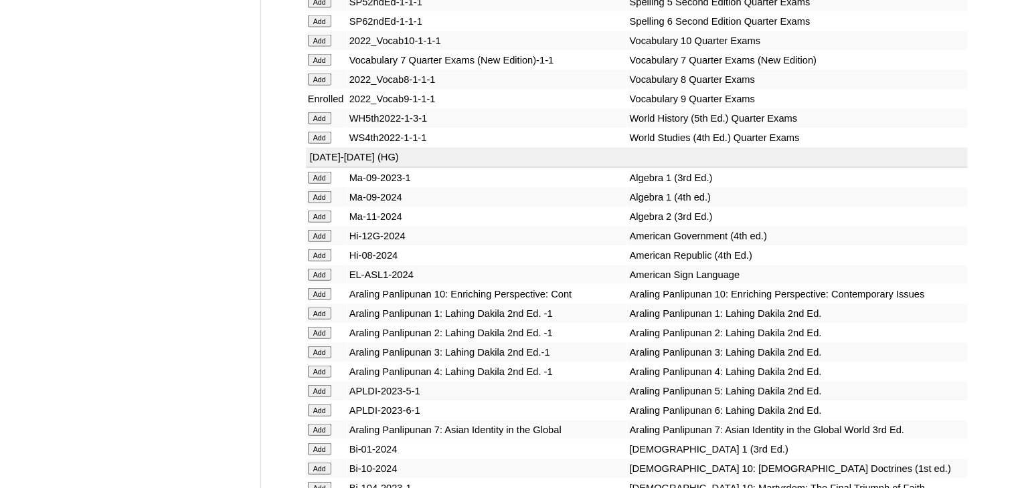
click at [320, 203] on input "Add" at bounding box center [319, 197] width 23 height 12
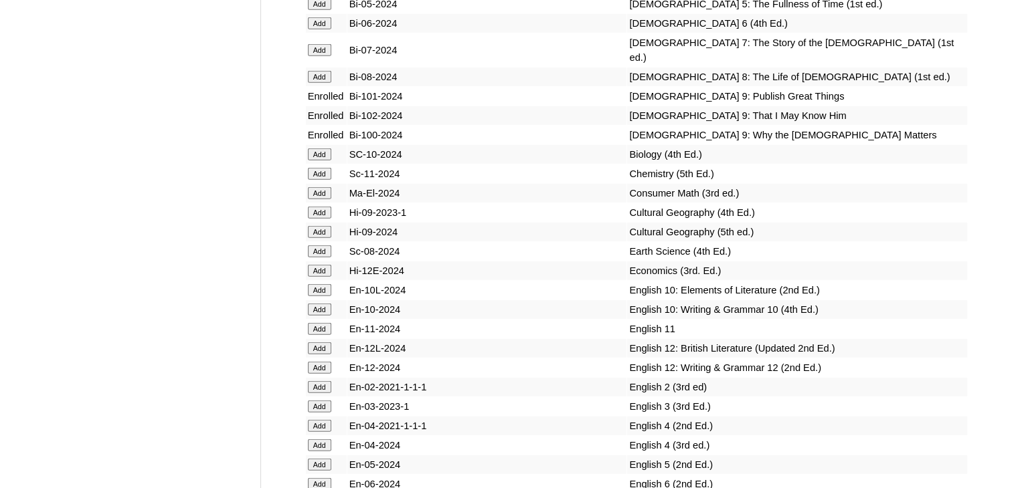
scroll to position [1404, 0]
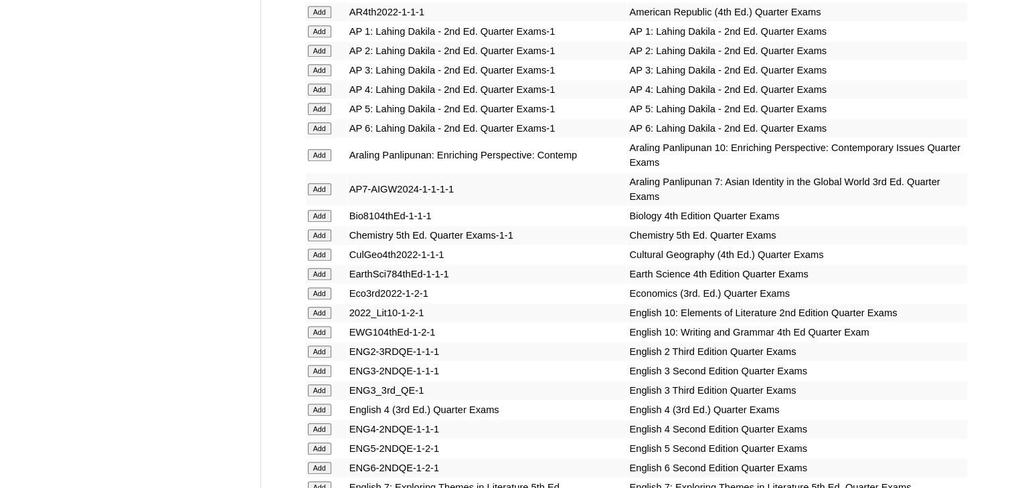
click at [314, 249] on input "Add" at bounding box center [319, 255] width 23 height 12
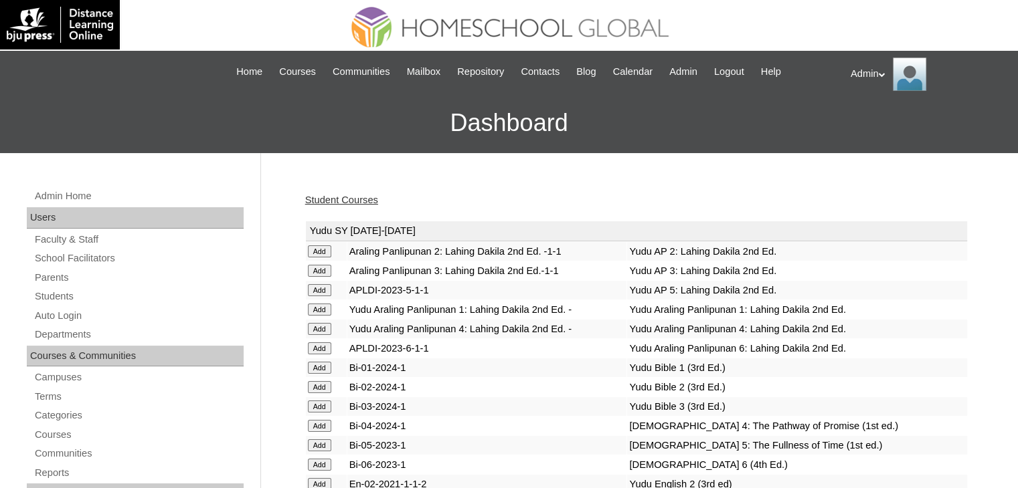
scroll to position [2668, 0]
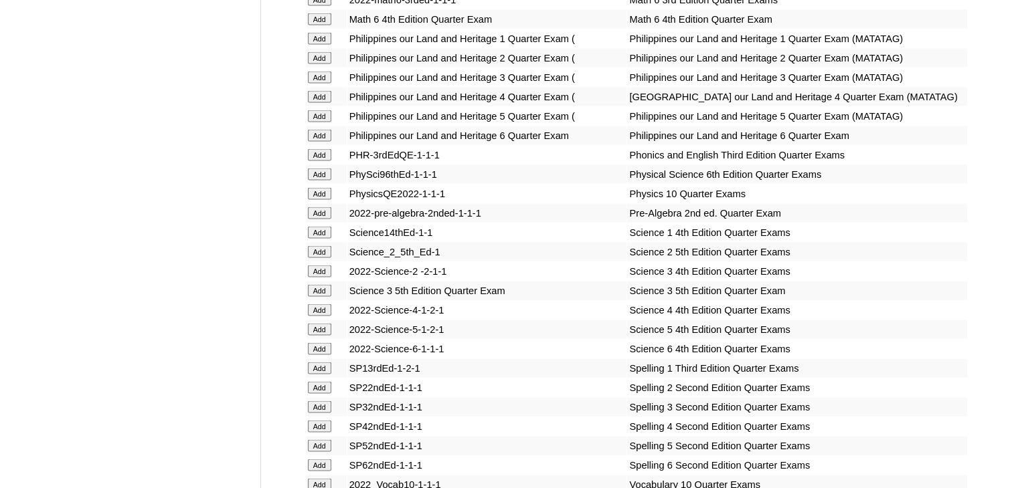
click at [329, 181] on input "Add" at bounding box center [319, 175] width 23 height 12
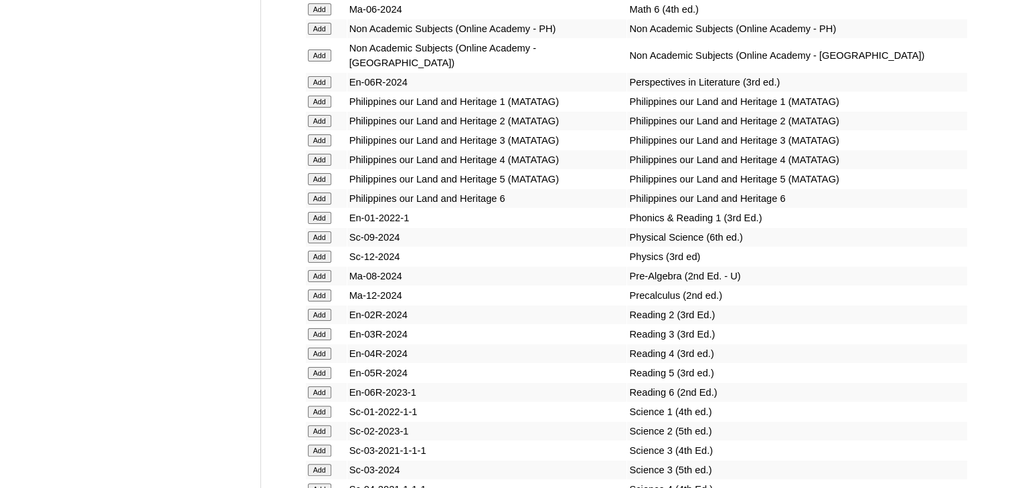
click at [329, 244] on input "Add" at bounding box center [319, 237] width 23 height 12
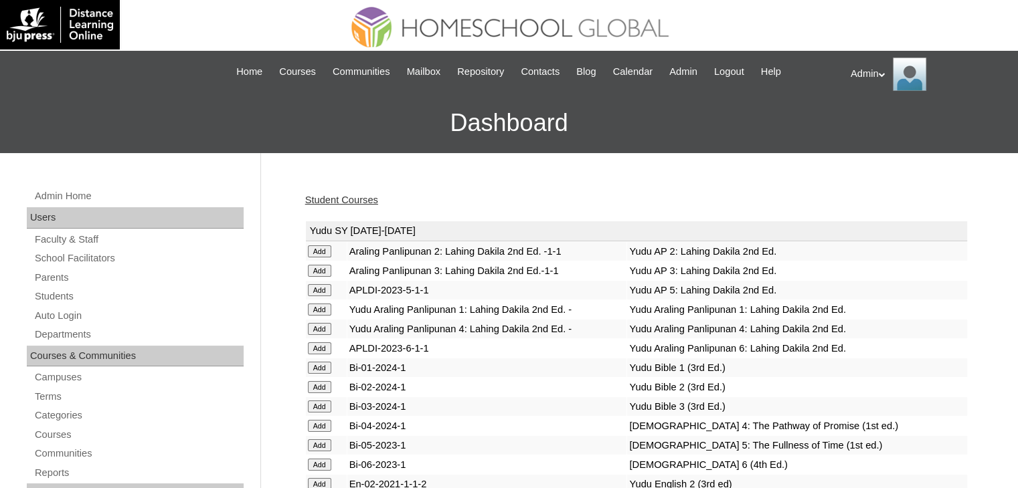
click at [355, 202] on link "Student Courses" at bounding box center [341, 200] width 73 height 11
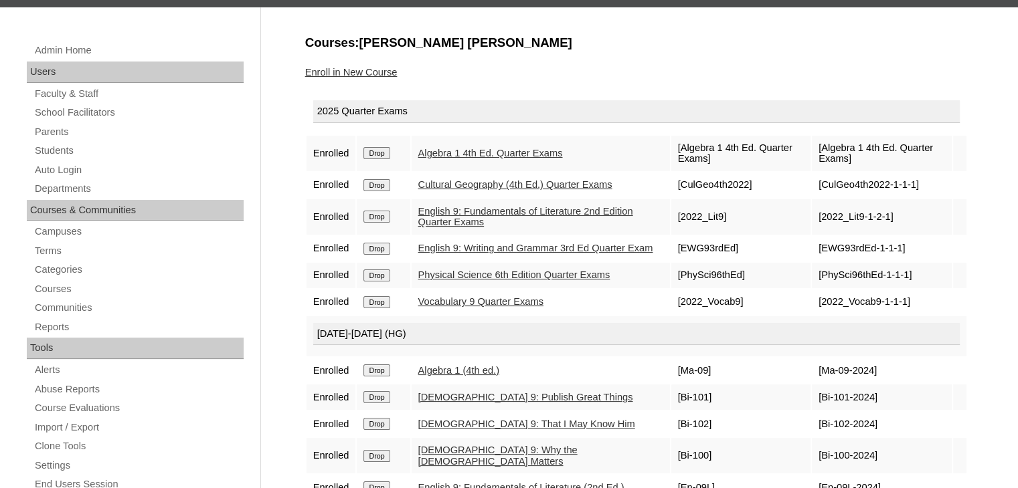
scroll to position [145, 0]
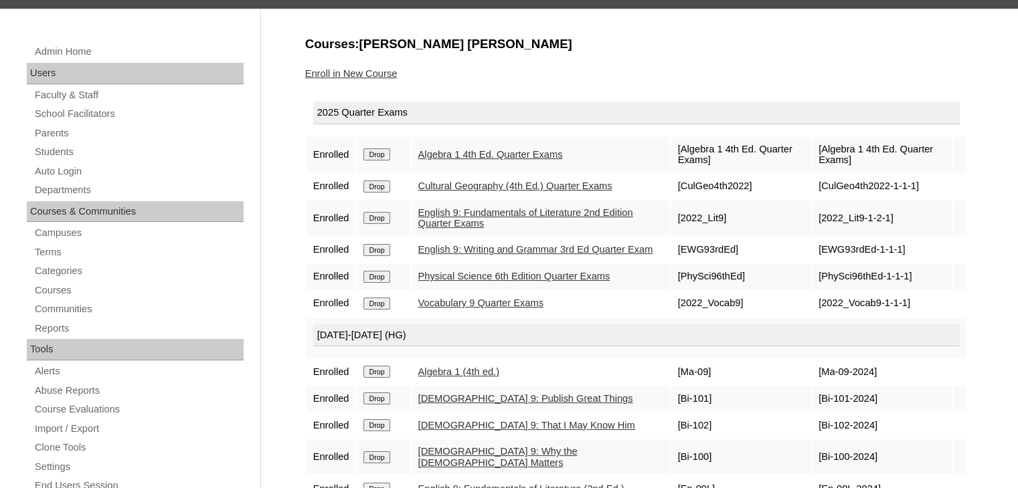
click at [364, 68] on link "Enroll in New Course" at bounding box center [351, 73] width 92 height 11
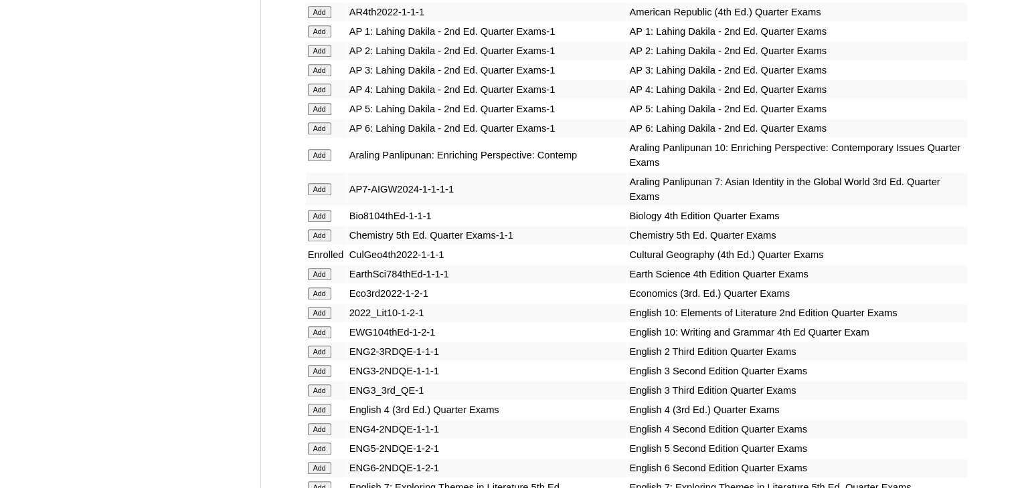
scroll to position [3844, 0]
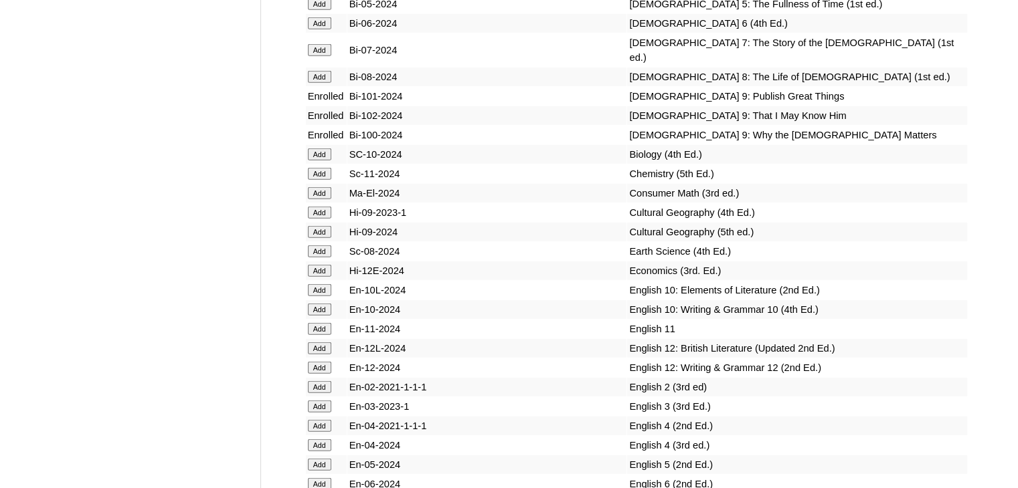
click at [321, 219] on input "Add" at bounding box center [319, 213] width 23 height 12
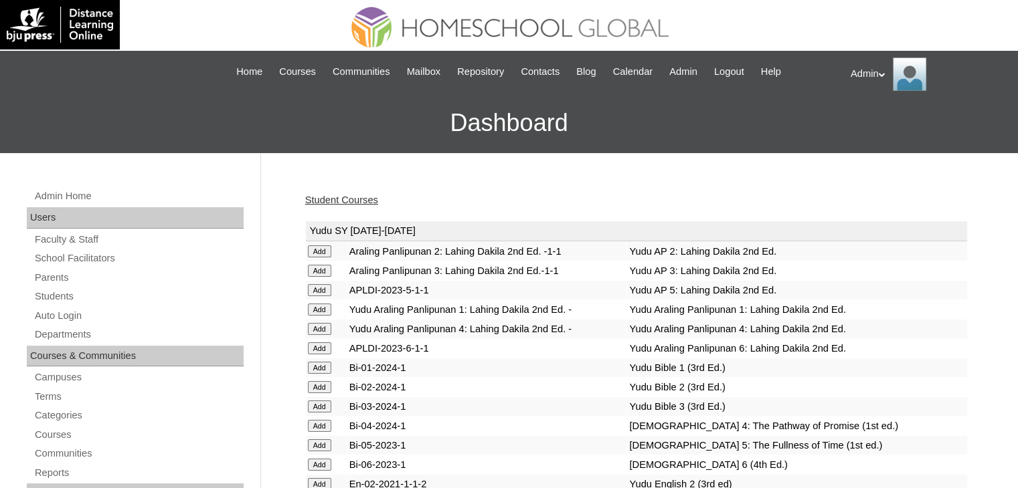
click at [350, 197] on link "Student Courses" at bounding box center [341, 200] width 73 height 11
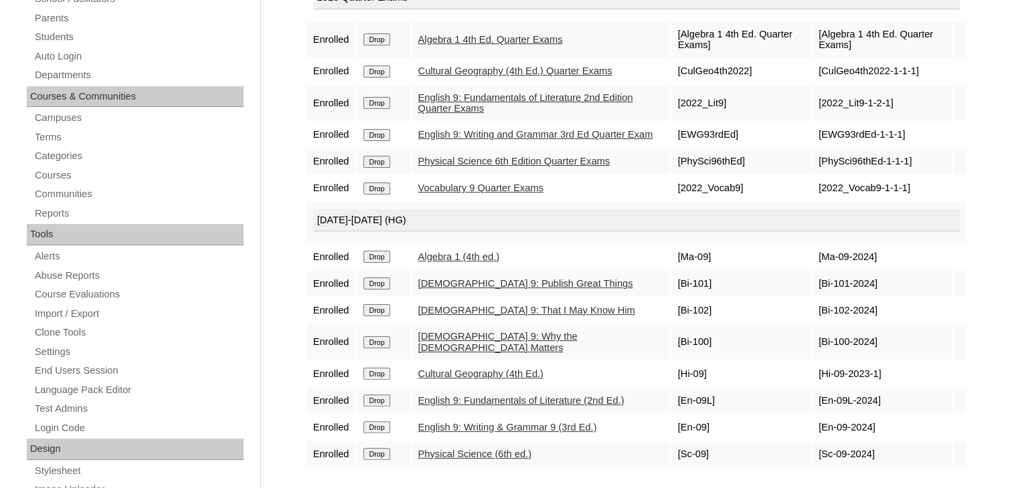
scroll to position [260, 0]
